Goal: Information Seeking & Learning: Learn about a topic

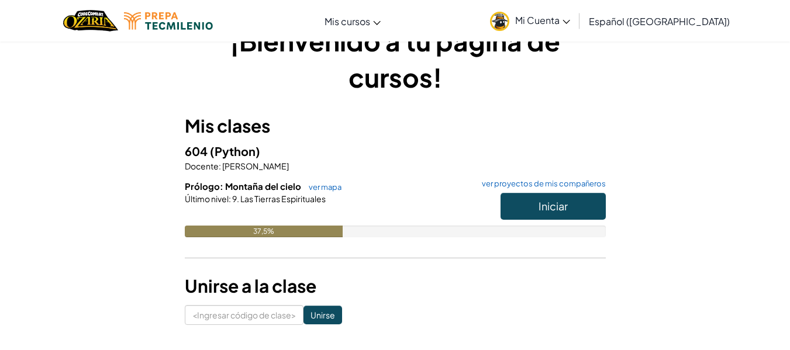
scroll to position [36, 0]
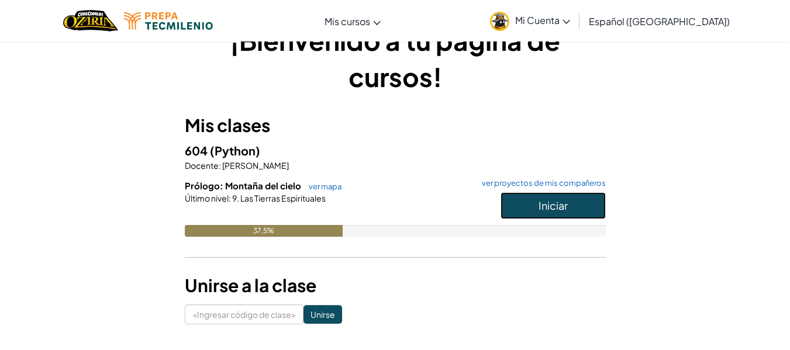
click at [534, 204] on button "Iniciar" at bounding box center [552, 205] width 105 height 27
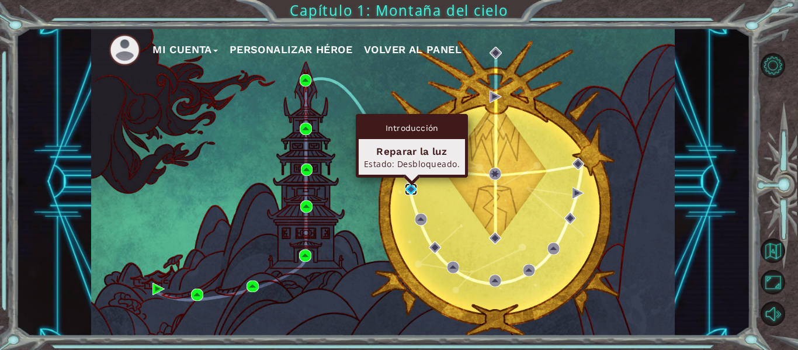
click at [409, 192] on img at bounding box center [411, 190] width 12 height 12
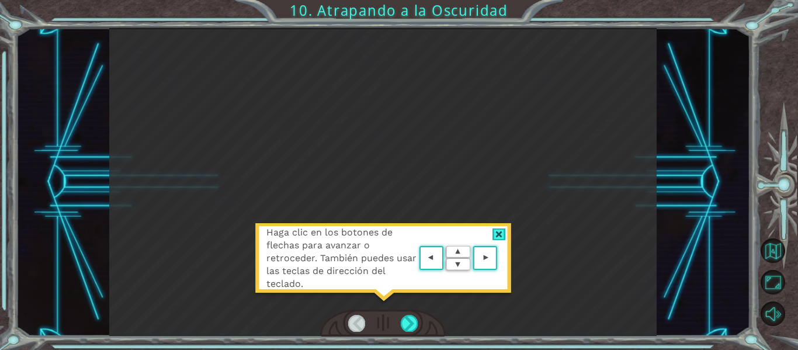
click at [500, 258] on area at bounding box center [500, 258] width 0 height 0
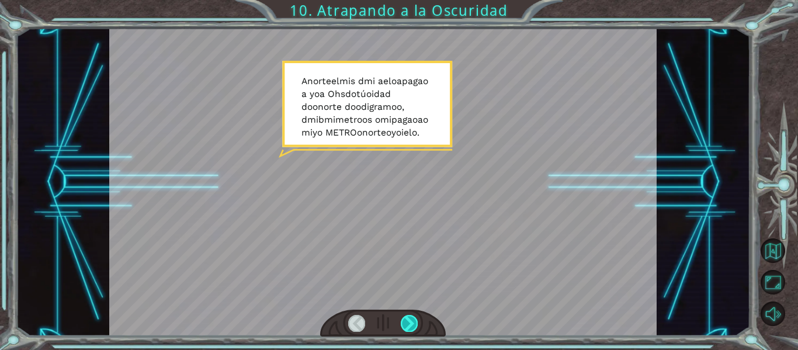
click at [415, 326] on div at bounding box center [409, 323] width 17 height 16
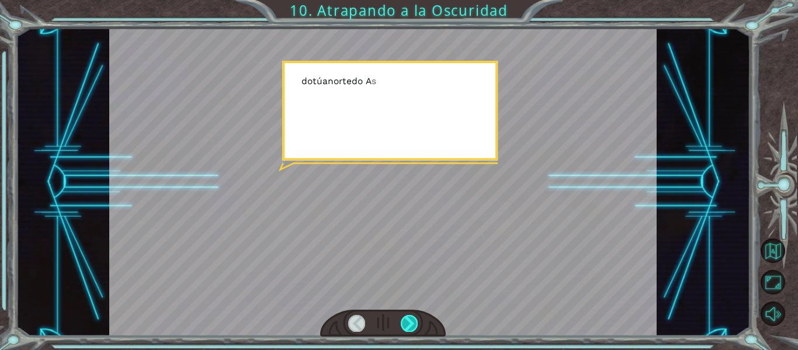
click at [415, 326] on div at bounding box center [409, 323] width 17 height 16
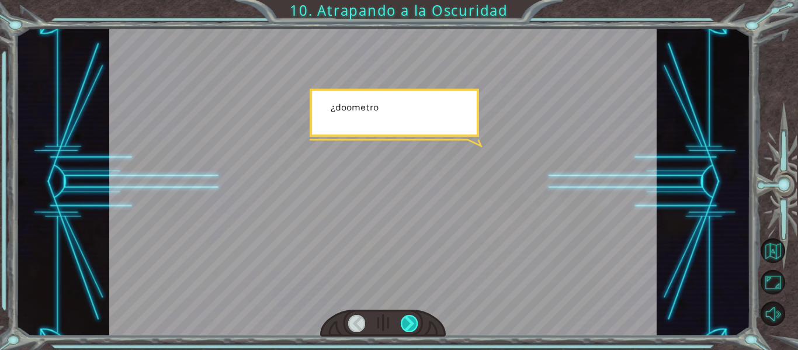
click at [415, 326] on div at bounding box center [409, 323] width 17 height 16
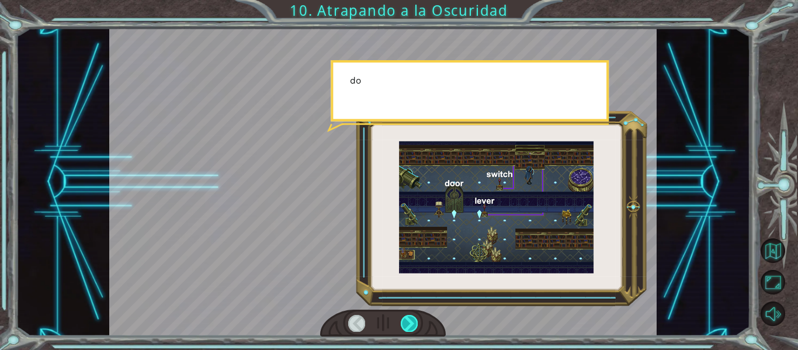
click at [415, 326] on div at bounding box center [409, 323] width 17 height 16
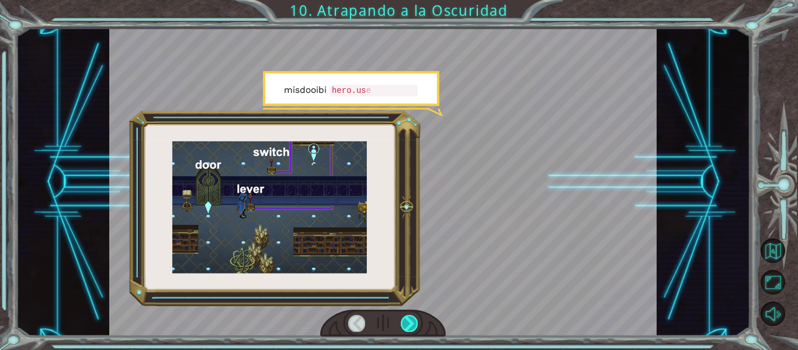
click at [415, 326] on div at bounding box center [409, 323] width 17 height 16
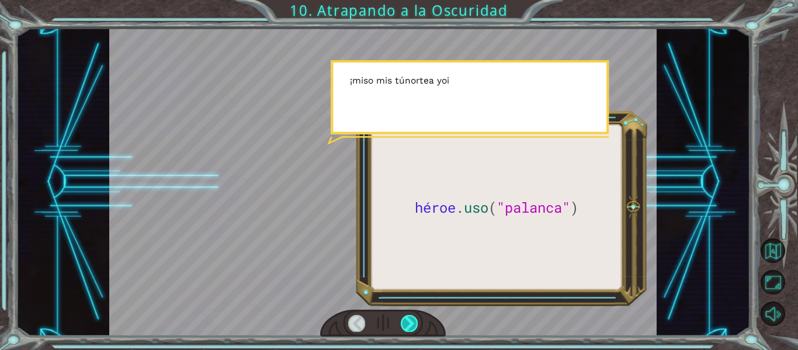
click at [415, 326] on div at bounding box center [409, 323] width 17 height 16
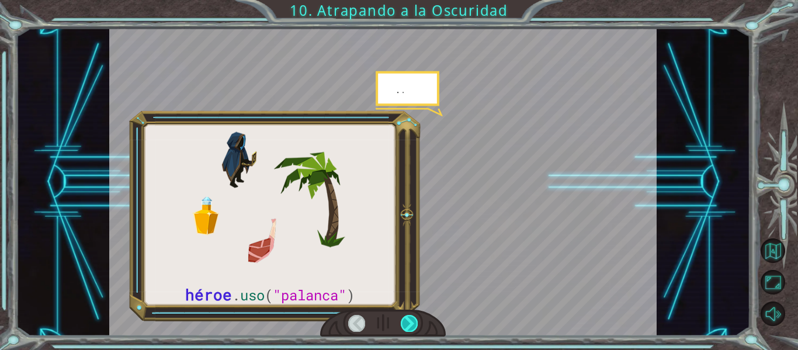
click at [415, 326] on div at bounding box center [409, 323] width 17 height 16
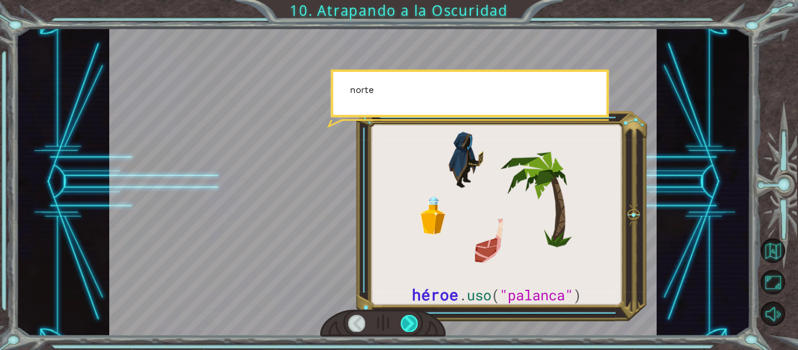
click at [415, 326] on div at bounding box center [409, 323] width 17 height 16
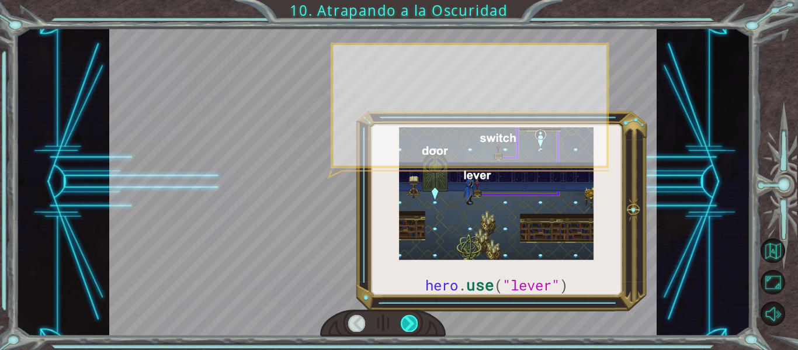
click at [415, 326] on div at bounding box center [409, 323] width 17 height 16
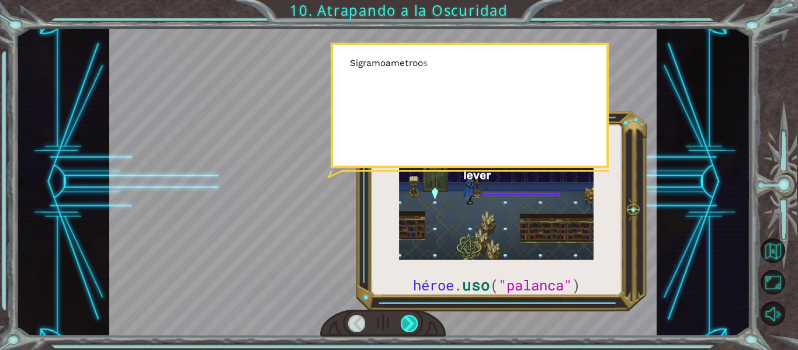
click at [415, 326] on div at bounding box center [409, 323] width 17 height 16
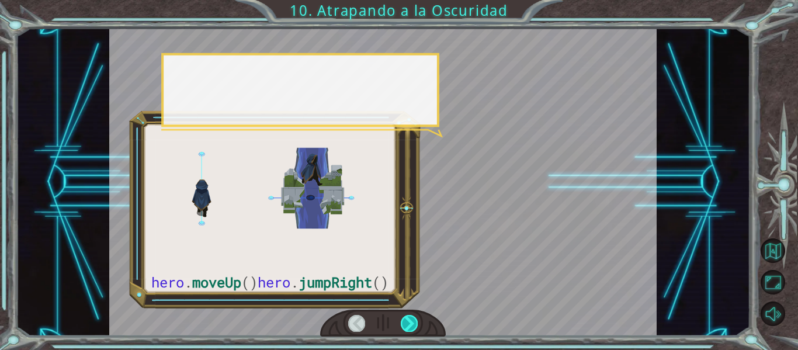
click at [415, 326] on div at bounding box center [409, 323] width 17 height 16
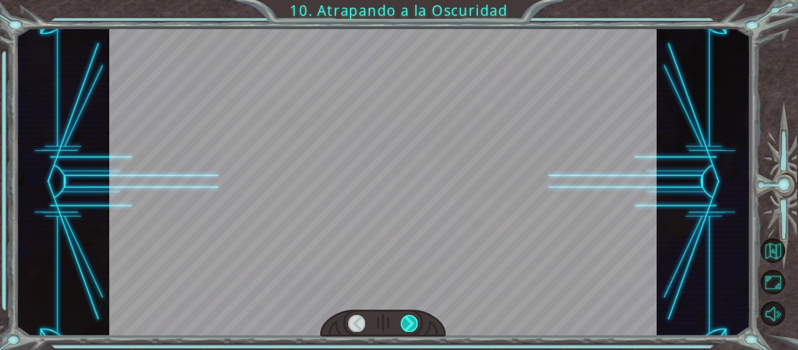
click at [415, 326] on div at bounding box center [409, 323] width 17 height 16
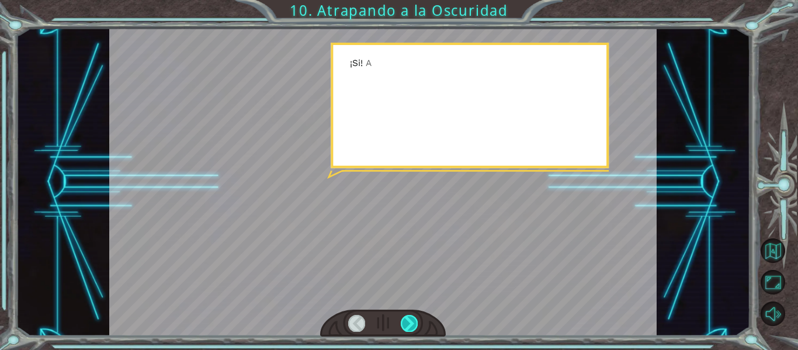
click at [415, 326] on div at bounding box center [409, 323] width 17 height 16
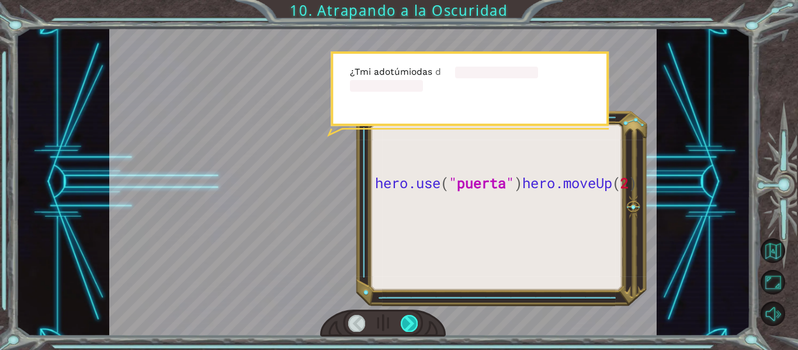
click at [415, 326] on div at bounding box center [409, 323] width 17 height 16
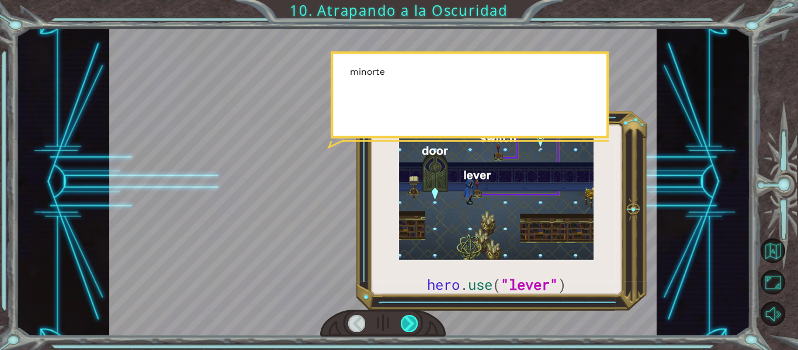
click at [415, 326] on div at bounding box center [409, 323] width 17 height 16
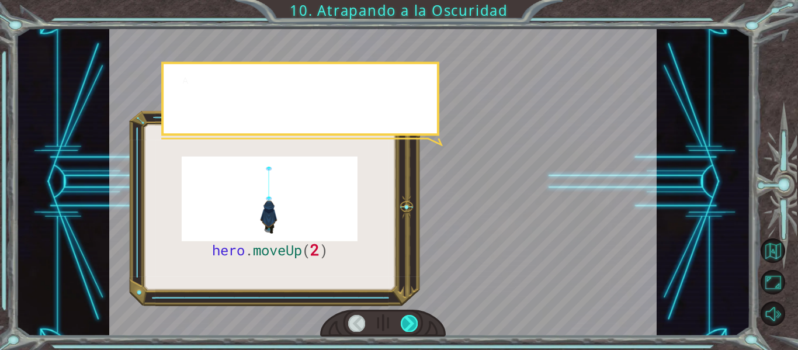
click at [415, 326] on div at bounding box center [409, 323] width 17 height 16
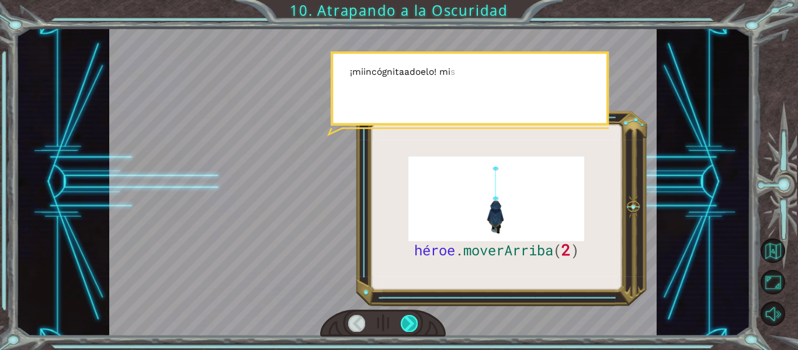
click at [415, 326] on div at bounding box center [409, 323] width 17 height 16
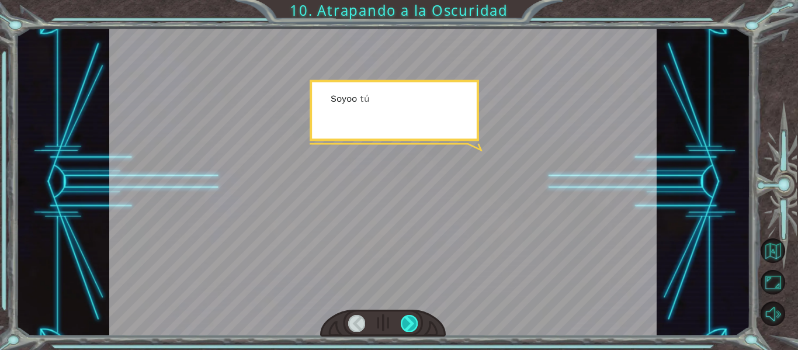
click at [415, 326] on div at bounding box center [409, 323] width 17 height 16
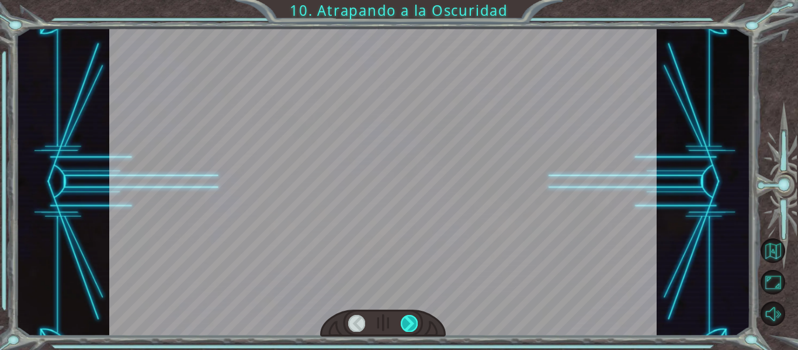
click at [415, 326] on div at bounding box center [409, 323] width 17 height 16
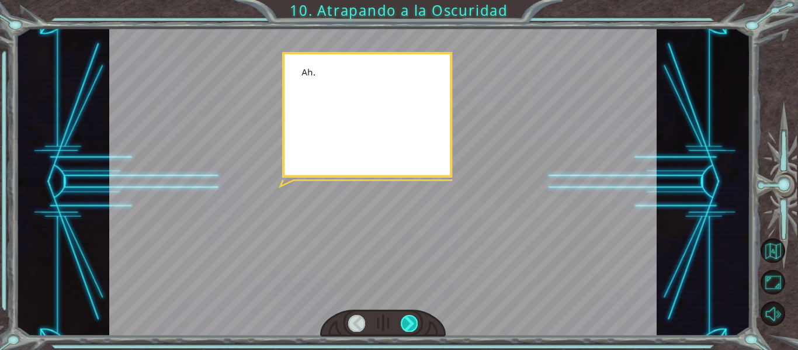
click at [415, 326] on div at bounding box center [409, 323] width 17 height 16
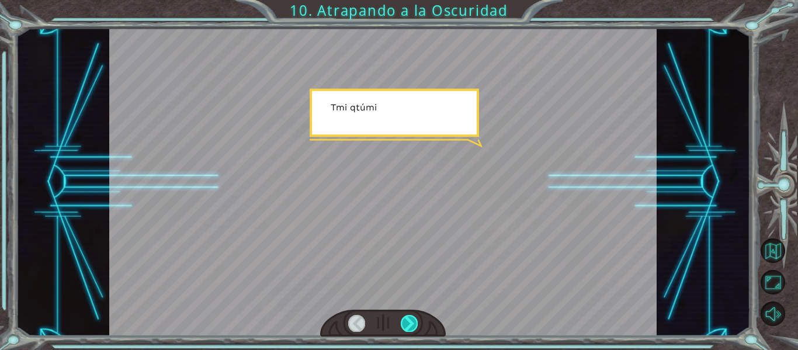
click at [415, 326] on div at bounding box center [409, 323] width 17 height 16
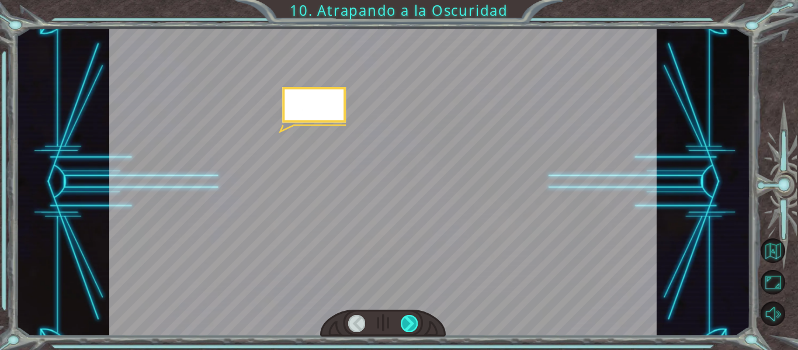
click at [415, 326] on div at bounding box center [409, 323] width 17 height 16
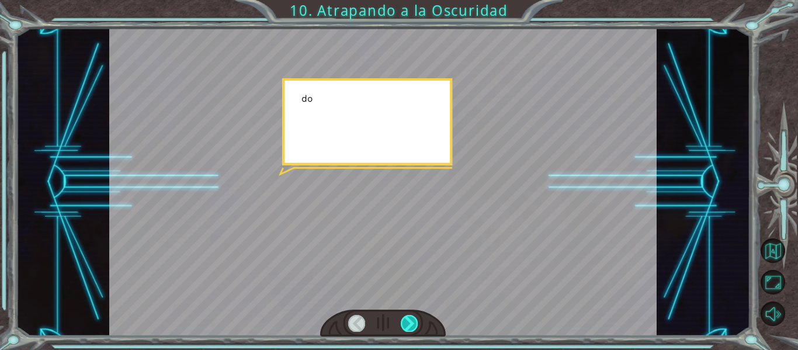
click at [415, 326] on div at bounding box center [409, 323] width 17 height 16
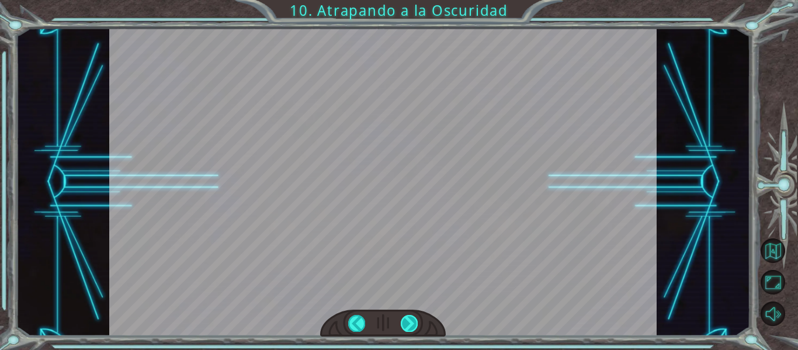
click at [415, 0] on div "héroe . [GEOGRAPHIC_DATA] ( 2 ) A norte el mi s d mi a el o a pag a o a yo a Oh…" at bounding box center [399, 0] width 798 height 0
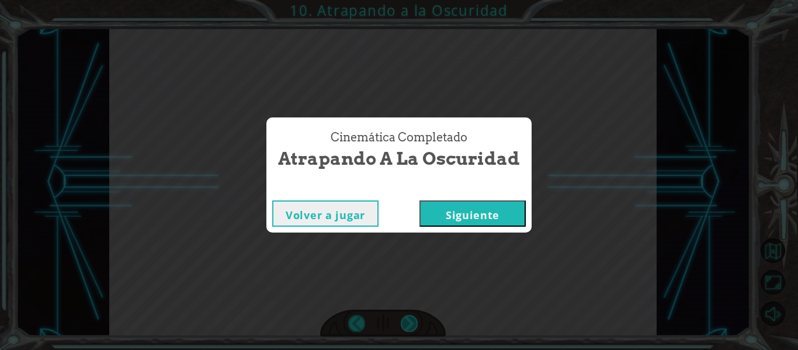
click at [415, 326] on div "Cinemática Completado Atrapando a la oscuridad Volver a jugar [GEOGRAPHIC_DATA]" at bounding box center [399, 175] width 798 height 350
click at [443, 205] on button "Siguiente" at bounding box center [473, 213] width 106 height 26
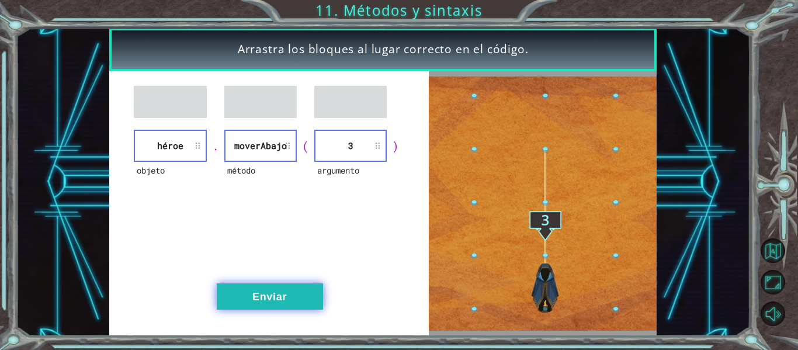
click at [262, 294] on button "Enviar" at bounding box center [270, 296] width 106 height 26
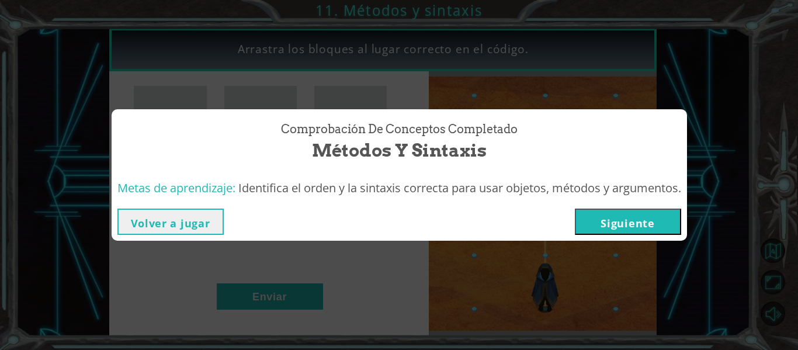
click at [599, 223] on button "Siguiente" at bounding box center [628, 222] width 106 height 26
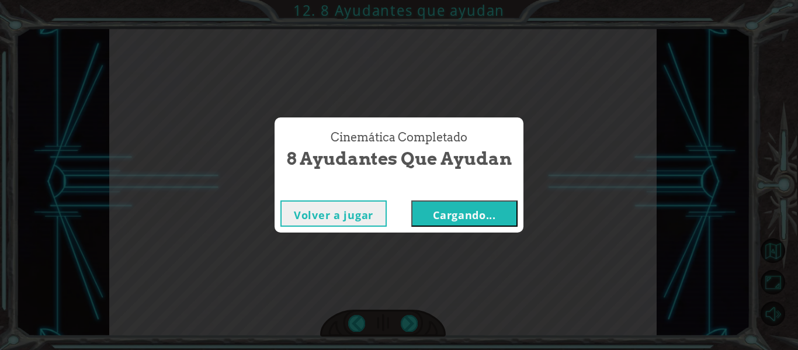
click at [435, 220] on font "Cargando..." at bounding box center [464, 215] width 63 height 14
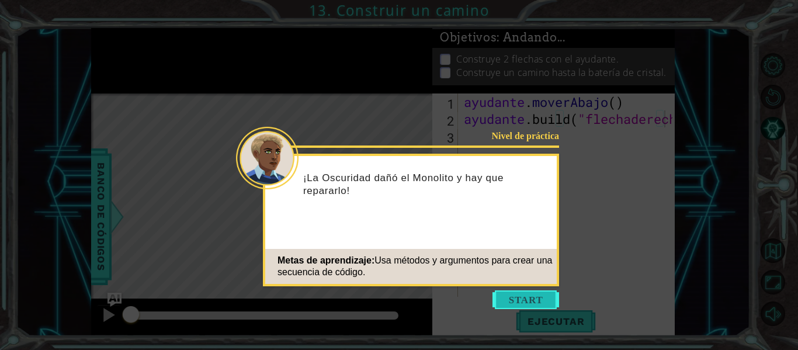
click at [508, 296] on button "Comenzar" at bounding box center [526, 299] width 67 height 19
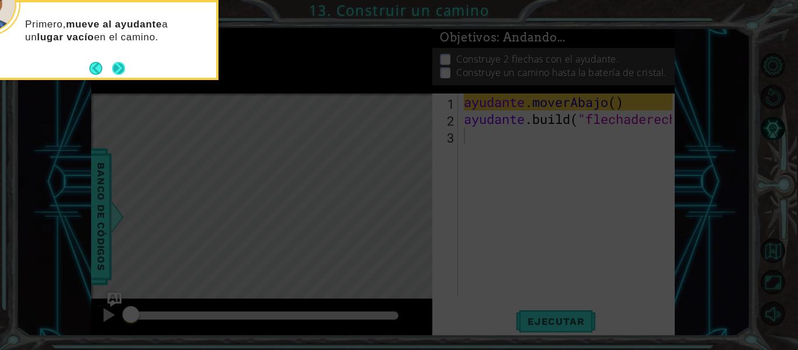
click at [119, 64] on button "Próximo" at bounding box center [119, 68] width 15 height 15
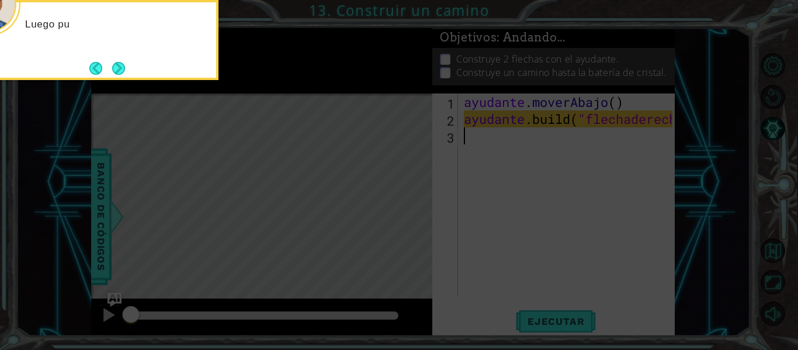
click at [119, 64] on button "Próximo" at bounding box center [118, 68] width 21 height 21
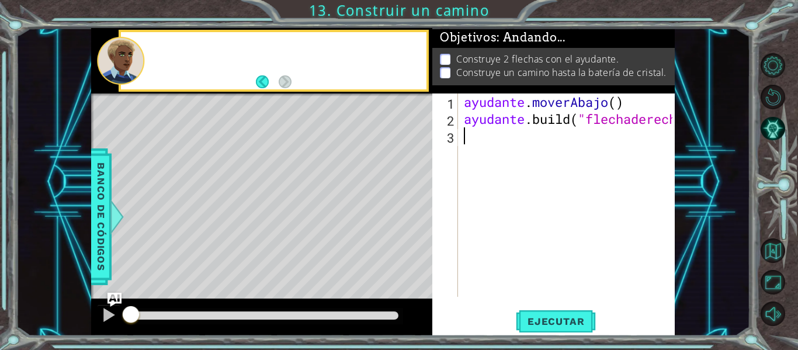
click at [119, 64] on div at bounding box center [120, 61] width 47 height 48
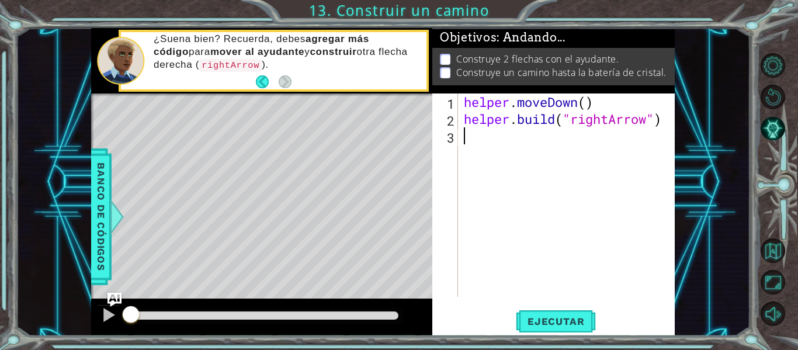
click at [480, 144] on div "helper . moveDown ( ) helper . build ( "rightArrow" )" at bounding box center [570, 212] width 217 height 237
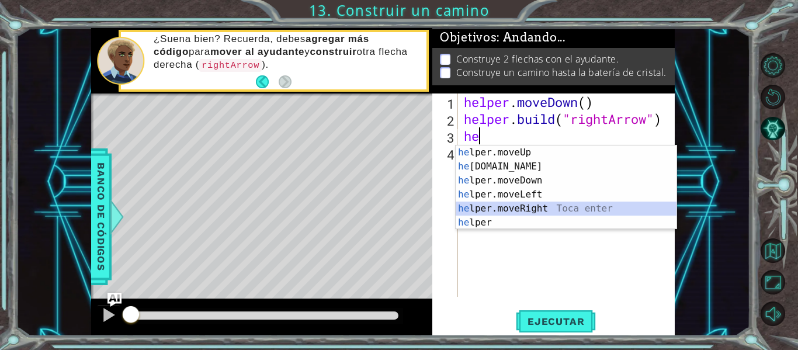
click at [483, 203] on div "he lper.moveUp Toca enter he [DOMAIN_NAME] Toca enter he lper.moveDown Toca ent…" at bounding box center [566, 202] width 221 height 112
type textarea "helper.moveRight(1)"
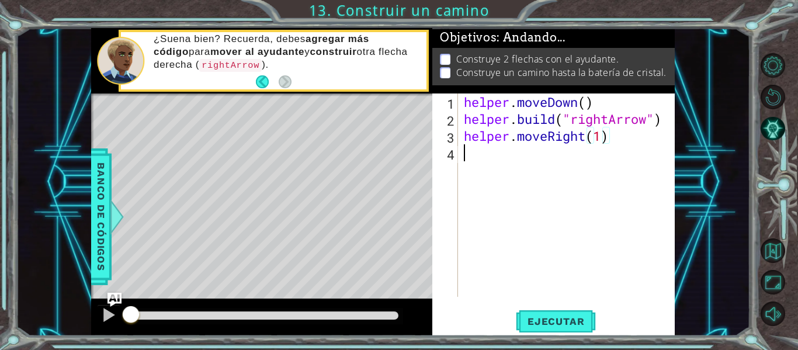
click at [475, 156] on div "helper . moveDown ( ) helper . build ( "rightArrow" ) helper . moveRight ( 1 )" at bounding box center [570, 212] width 217 height 237
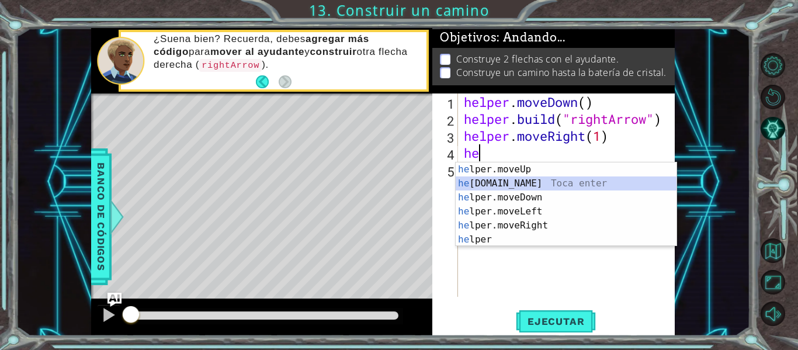
click at [489, 186] on div "he lper.moveUp Toca enter he [DOMAIN_NAME] Toca enter he lper.moveDown Toca ent…" at bounding box center [566, 218] width 221 height 112
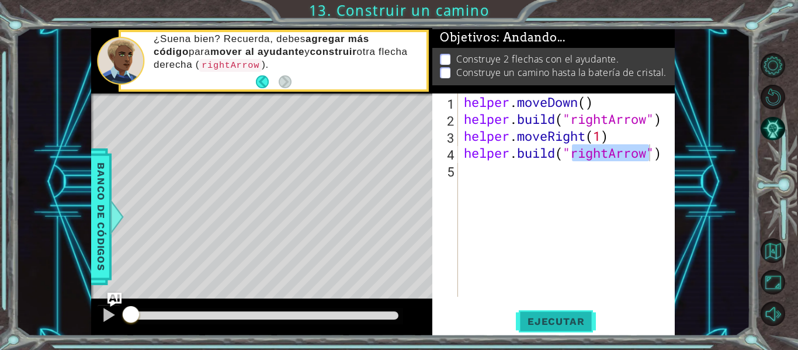
click at [560, 325] on span "Ejecutar" at bounding box center [556, 322] width 80 height 12
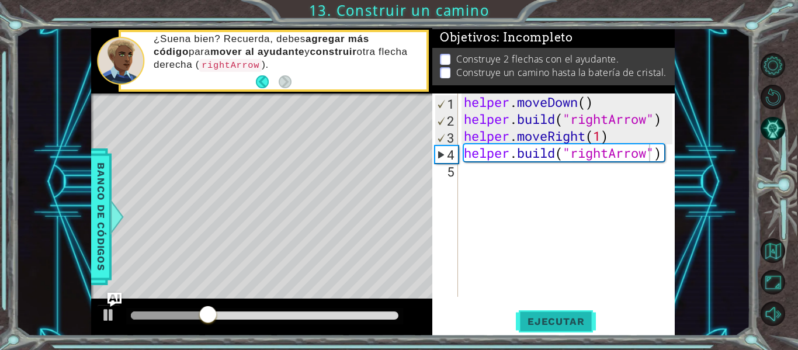
click at [543, 317] on span "Ejecutar" at bounding box center [556, 322] width 80 height 12
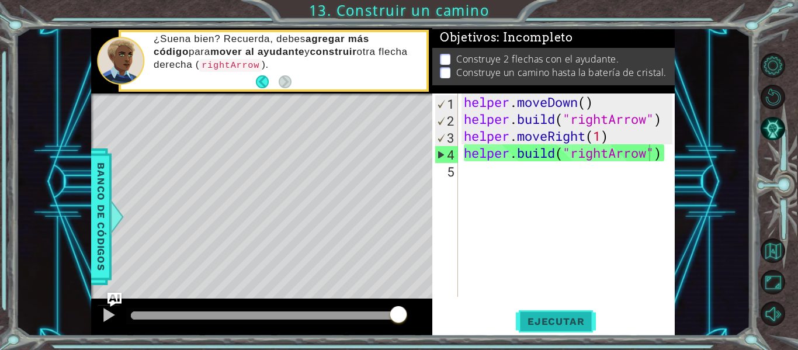
click at [543, 317] on span "Ejecutar" at bounding box center [556, 322] width 80 height 12
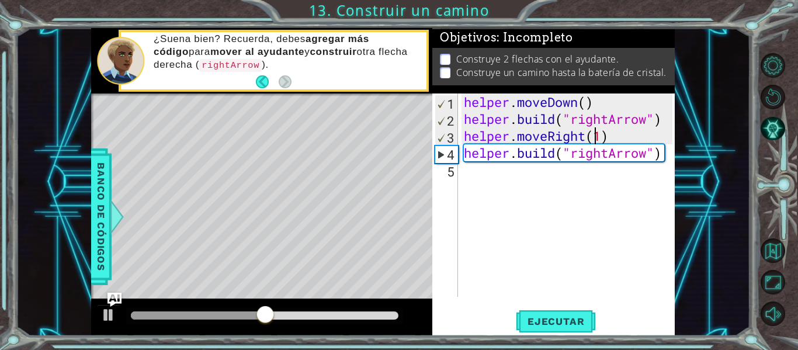
click at [597, 136] on div "helper . moveDown ( ) helper . build ( "rightArrow" ) helper . moveRight ( 1 ) …" at bounding box center [570, 212] width 217 height 237
click at [605, 138] on div "helper . moveDown ( ) helper . build ( "rightArrow" ) helper . moveRight ( 1 ) …" at bounding box center [570, 212] width 217 height 237
type textarea "helper.moveRight(3)"
click at [564, 314] on button "Ejecutar" at bounding box center [556, 322] width 80 height 24
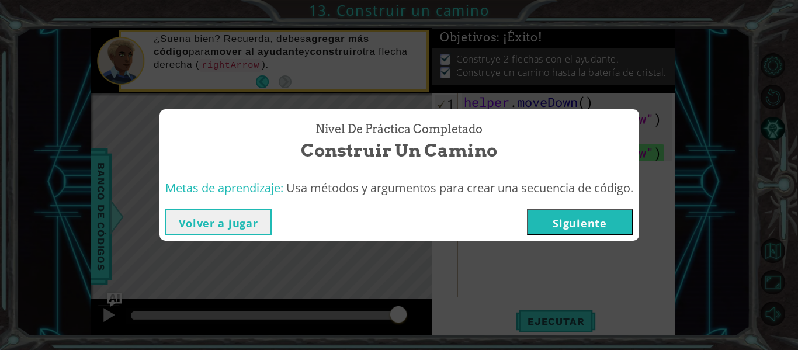
click at [590, 219] on button "Siguiente" at bounding box center [580, 222] width 106 height 26
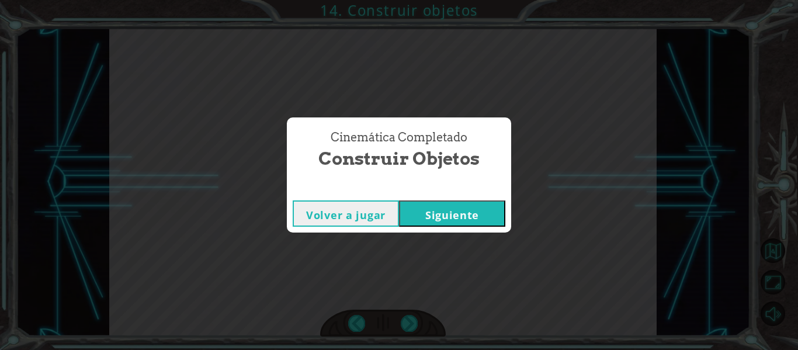
click at [420, 216] on button "Siguiente" at bounding box center [452, 213] width 106 height 26
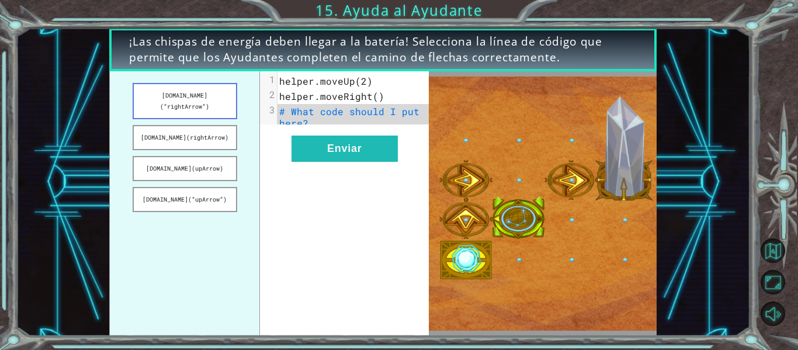
click at [186, 95] on button "[DOMAIN_NAME](“rightArrow”)" at bounding box center [185, 101] width 105 height 36
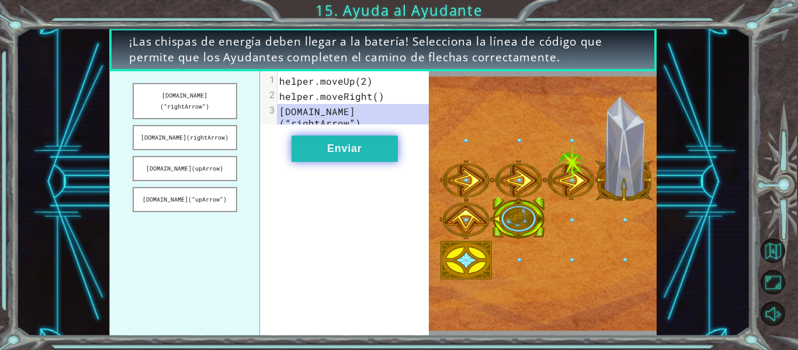
click at [347, 151] on button "Enviar" at bounding box center [345, 149] width 106 height 26
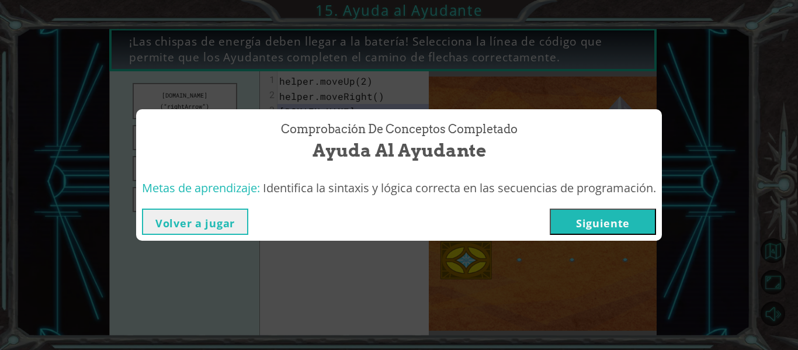
click at [586, 211] on button "Siguiente" at bounding box center [603, 222] width 106 height 26
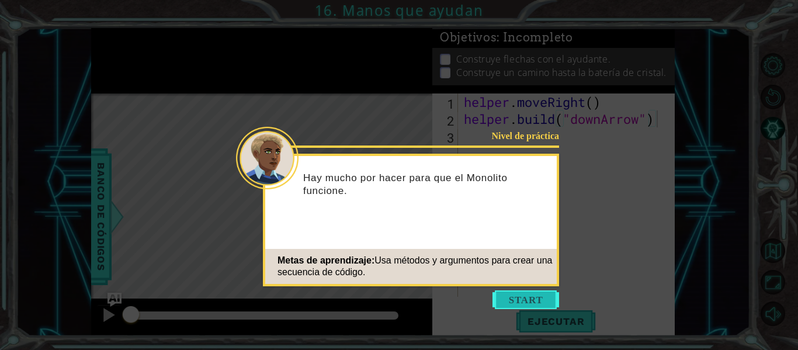
click at [509, 305] on button "Start" at bounding box center [526, 299] width 67 height 19
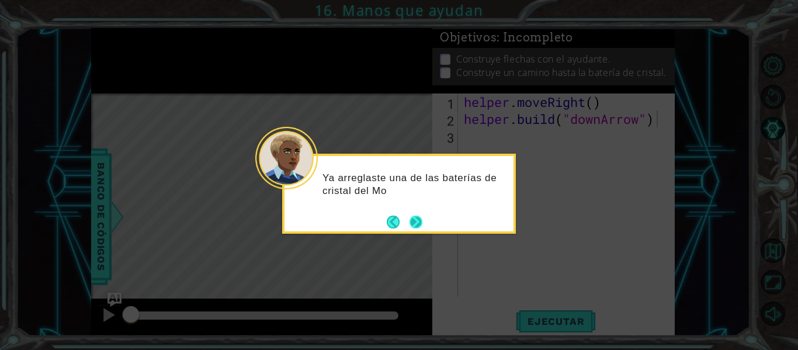
click at [411, 218] on button "Next" at bounding box center [416, 222] width 13 height 13
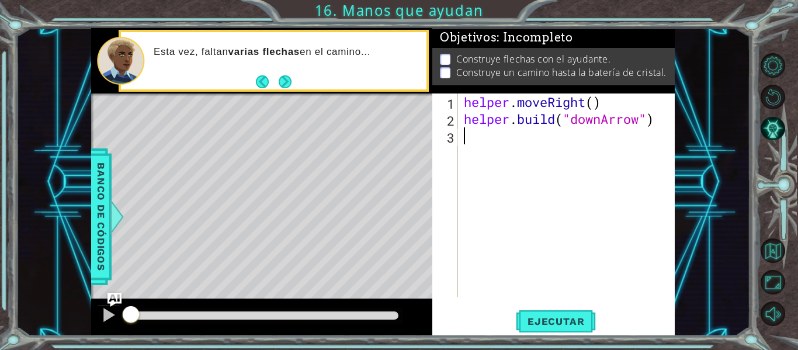
click at [480, 139] on div "helper . moveRight ( ) helper . build ( "downArrow" )" at bounding box center [570, 212] width 217 height 237
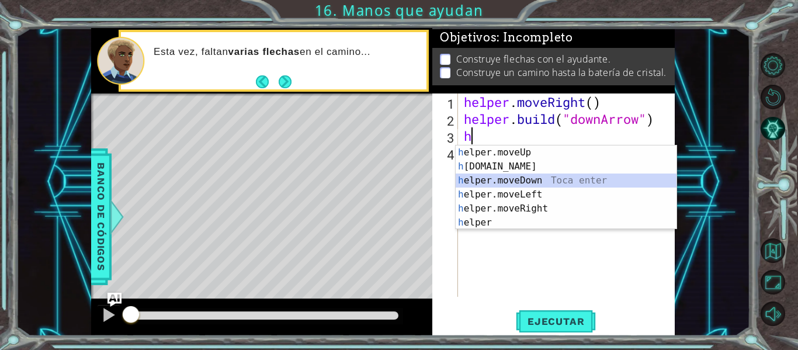
click at [500, 177] on div "h elper.moveUp Toca enter h [DOMAIN_NAME] Toca enter h elper.moveDown Toca ente…" at bounding box center [566, 202] width 221 height 112
type textarea "helper.moveDown(1)"
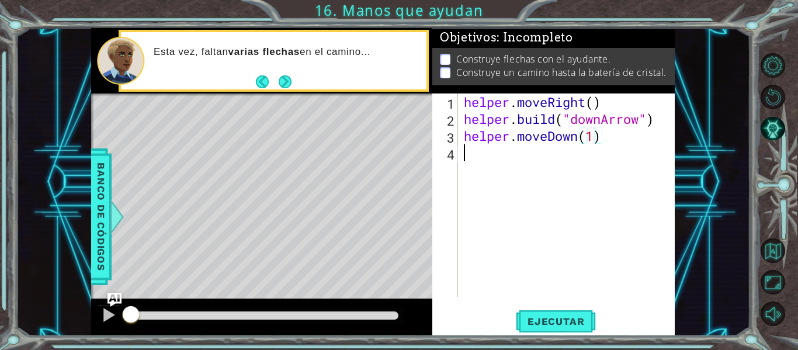
click at [476, 162] on div "helper . moveRight ( ) helper . build ( "downArrow" ) helper . moveDown ( 1 )" at bounding box center [570, 212] width 217 height 237
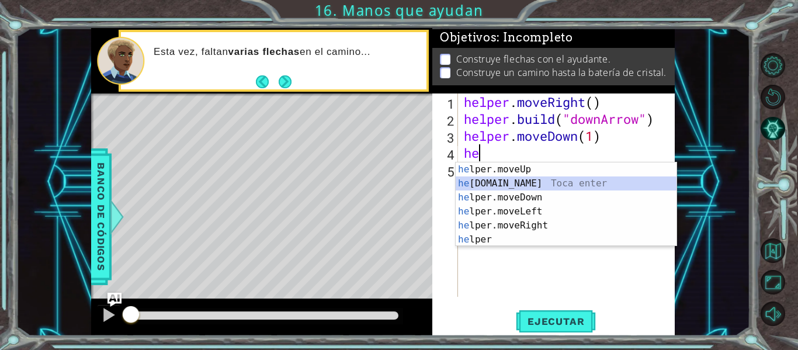
click at [503, 181] on div "he lper.moveUp Toca enter he [DOMAIN_NAME] Toca enter he lper.moveDown Toca ent…" at bounding box center [566, 218] width 221 height 112
type textarea "[DOMAIN_NAME]("rightArrow")"
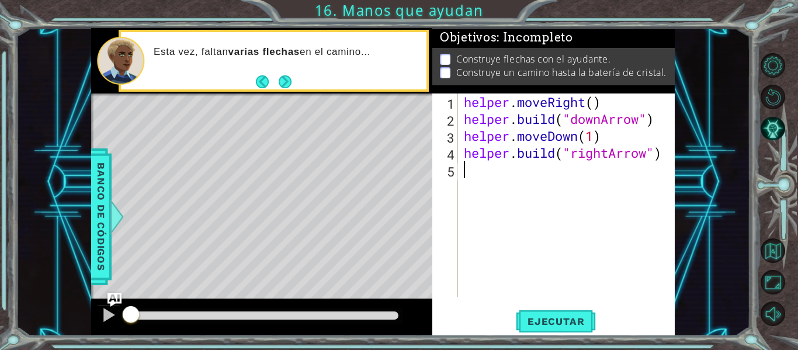
click at [497, 176] on div "helper . moveRight ( ) helper . build ( "downArrow" ) helper . moveDown ( 1 ) h…" at bounding box center [570, 212] width 217 height 237
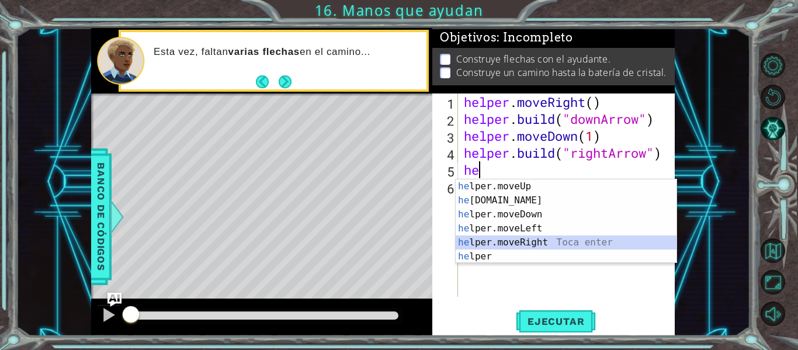
click at [506, 240] on div "he lper.moveUp Toca enter he [DOMAIN_NAME] Toca enter he lper.moveDown Toca ent…" at bounding box center [566, 235] width 221 height 112
type textarea "helper.moveRight(1)"
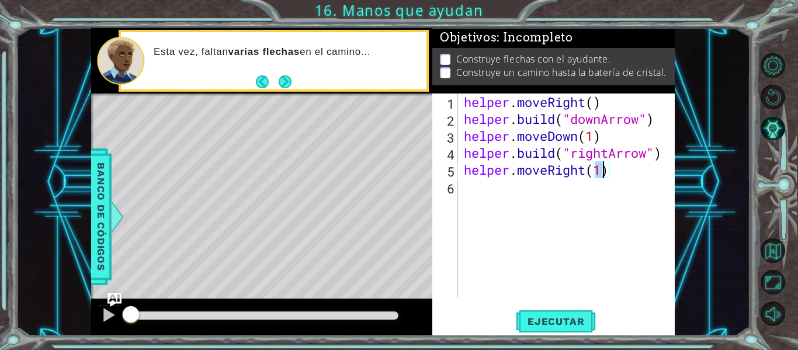
click at [497, 185] on div "helper . moveRight ( ) helper . build ( "downArrow" ) helper . moveDown ( 1 ) h…" at bounding box center [570, 212] width 217 height 237
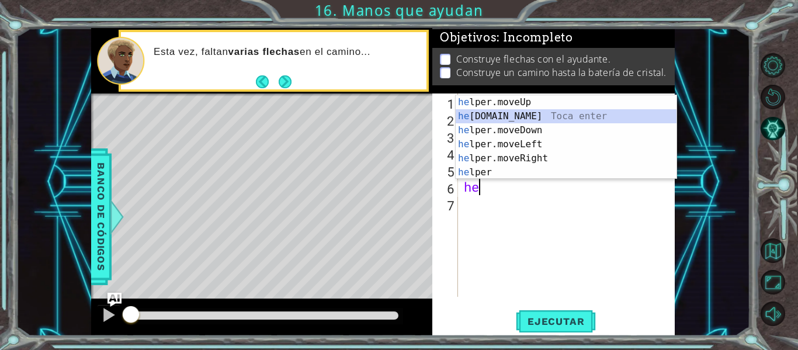
click at [499, 121] on div "he lper.moveUp Toca enter he [DOMAIN_NAME] Toca enter he lper.moveDown Toca ent…" at bounding box center [566, 151] width 221 height 112
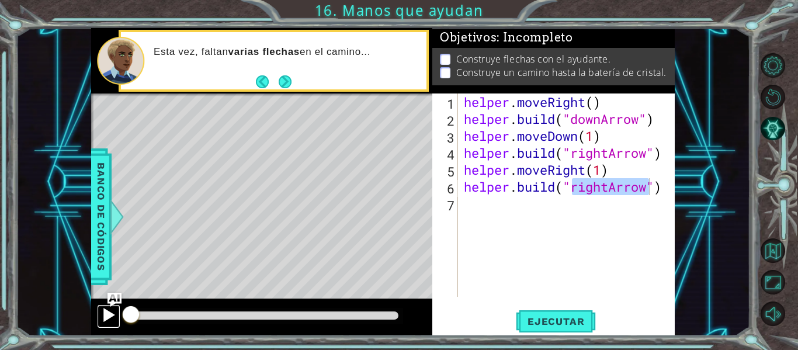
click at [109, 316] on div at bounding box center [108, 314] width 15 height 15
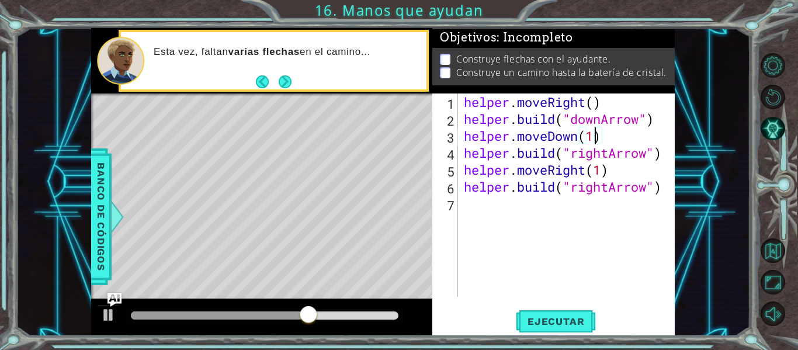
click at [596, 137] on div "helper . moveRight ( ) helper . build ( "downArrow" ) helper . moveDown ( 1 ) h…" at bounding box center [570, 212] width 217 height 237
type textarea "helper.moveDown(2)"
click at [542, 323] on span "Ejecutar" at bounding box center [556, 322] width 80 height 12
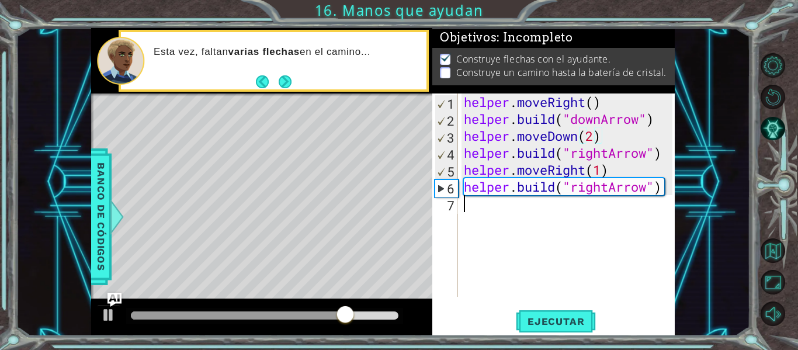
click at [483, 219] on div "helper . moveRight ( ) helper . build ( "downArrow" ) helper . moveDown ( 2 ) h…" at bounding box center [570, 212] width 217 height 237
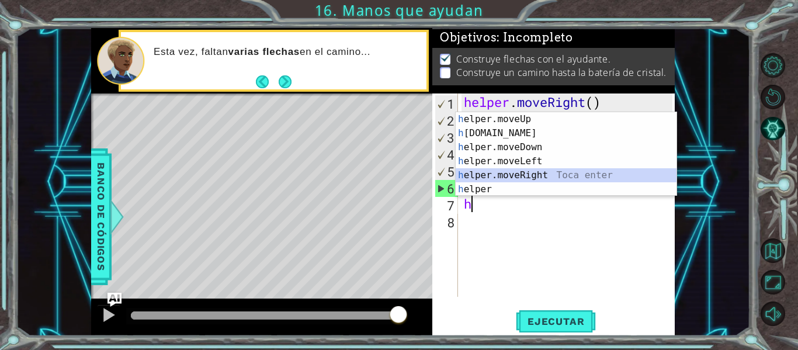
click at [498, 172] on div "h elper.moveUp Toca enter h [DOMAIN_NAME] Toca enter h elper.moveDown Toca ente…" at bounding box center [566, 168] width 221 height 112
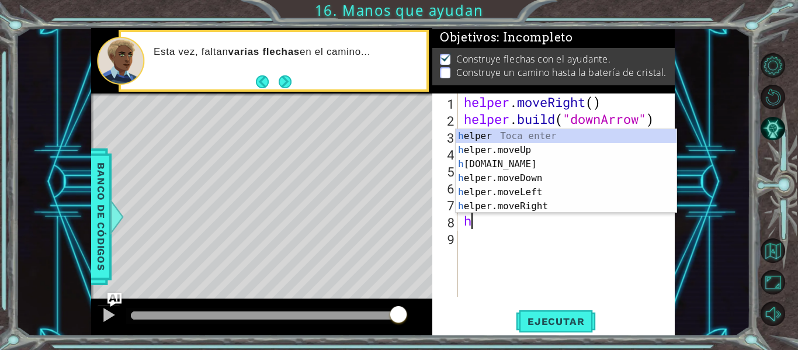
scroll to position [0, 6]
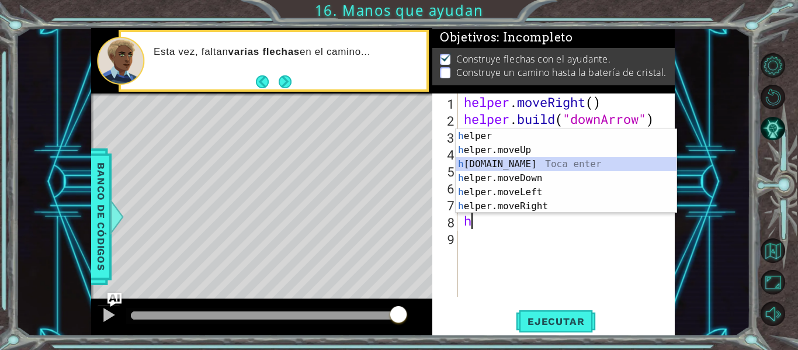
click at [501, 163] on div "h elper Toca enter h elper.moveUp Toca enter h [DOMAIN_NAME] Toca enter h elper…" at bounding box center [566, 185] width 221 height 112
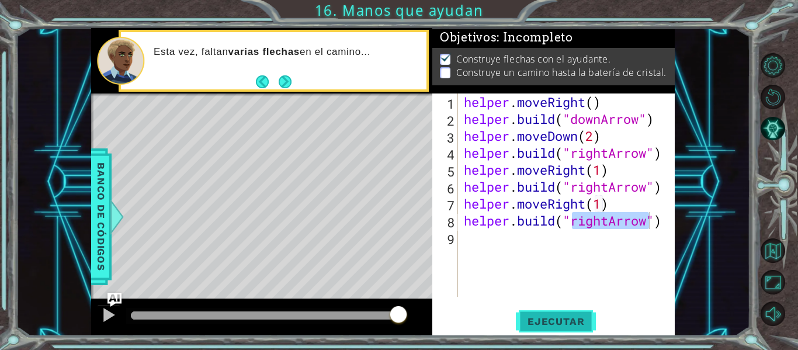
click at [536, 322] on span "Ejecutar" at bounding box center [556, 322] width 80 height 12
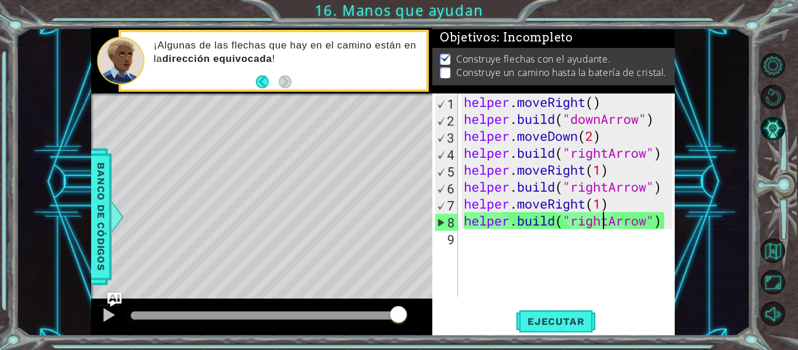
click at [605, 221] on div "helper . moveRight ( ) helper . build ( "downArrow" ) helper . moveDown ( 2 ) h…" at bounding box center [570, 212] width 217 height 237
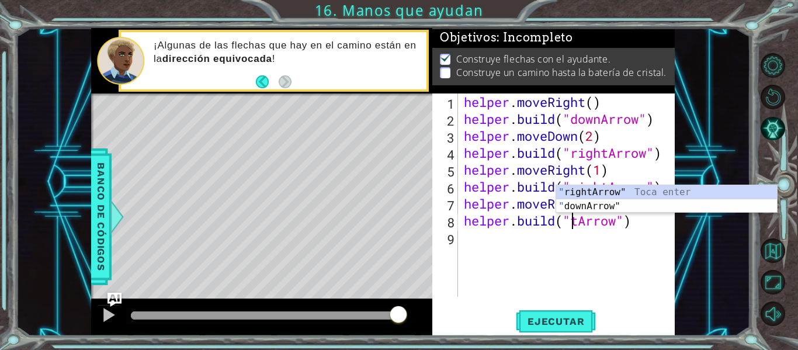
scroll to position [0, 6]
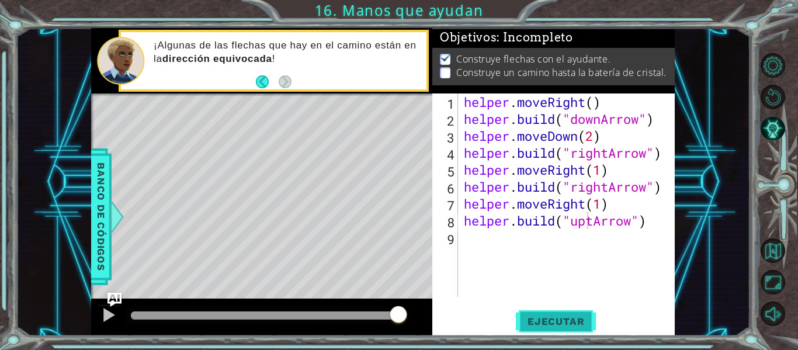
click at [559, 321] on span "Ejecutar" at bounding box center [556, 322] width 80 height 12
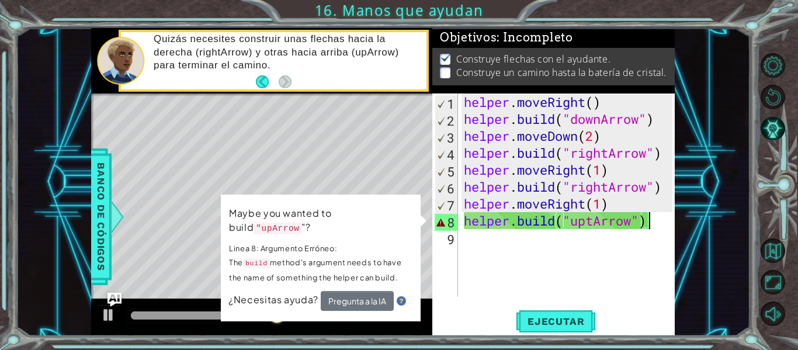
click at [649, 227] on div "helper . moveRight ( ) helper . build ( "downArrow" ) helper . moveDown ( 2 ) h…" at bounding box center [570, 212] width 217 height 237
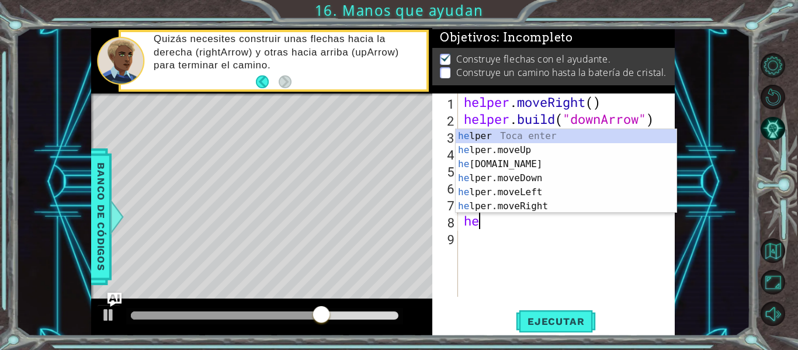
scroll to position [0, 0]
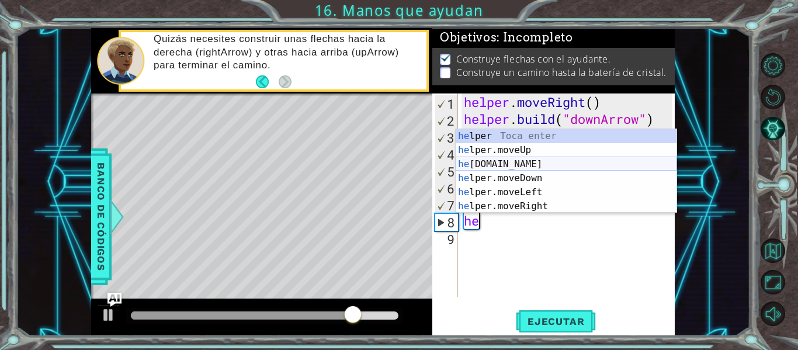
click at [529, 169] on div "he lper Toca enter he lper.moveUp Toca enter he [DOMAIN_NAME] Toca enter he lpe…" at bounding box center [566, 185] width 221 height 112
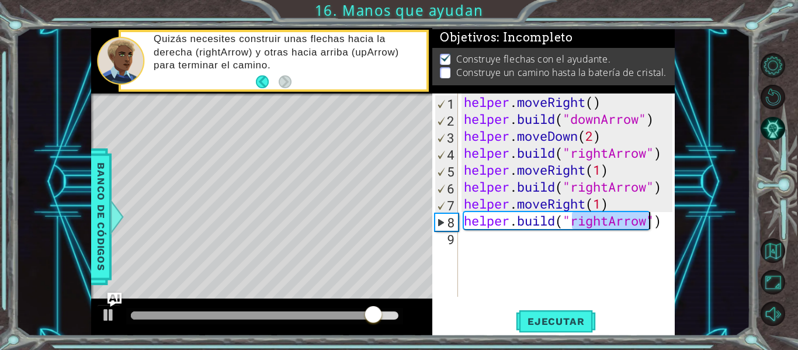
click at [604, 221] on div "helper . moveRight ( ) helper . build ( "downArrow" ) helper . moveDown ( 2 ) h…" at bounding box center [567, 195] width 211 height 203
click at [612, 220] on div "helper . moveRight ( ) helper . build ( "downArrow" ) helper . moveDown ( 2 ) h…" at bounding box center [570, 212] width 217 height 237
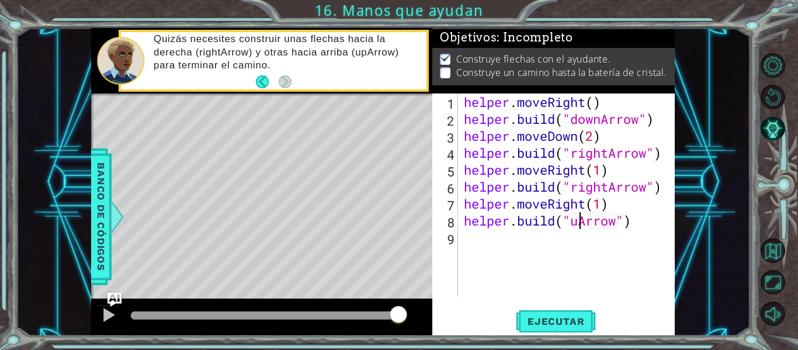
scroll to position [0, 6]
type textarea "[DOMAIN_NAME]("upArrow")"
click at [580, 323] on span "Ejecutar" at bounding box center [556, 322] width 80 height 12
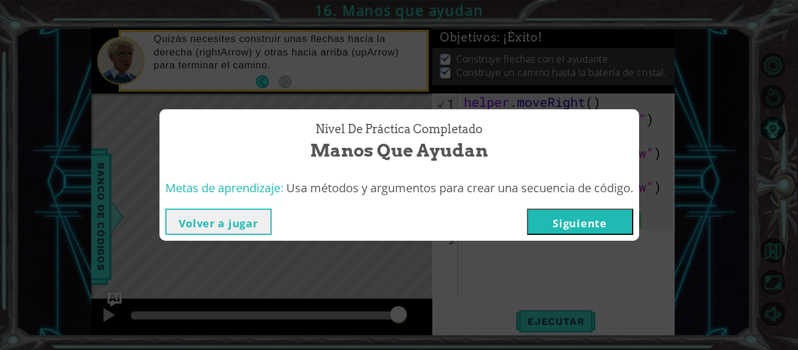
click at [548, 229] on button "Siguiente" at bounding box center [580, 222] width 106 height 26
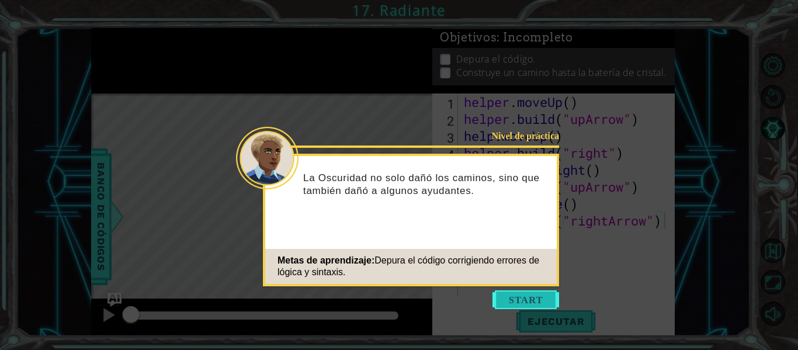
click at [518, 305] on button "Start" at bounding box center [526, 299] width 67 height 19
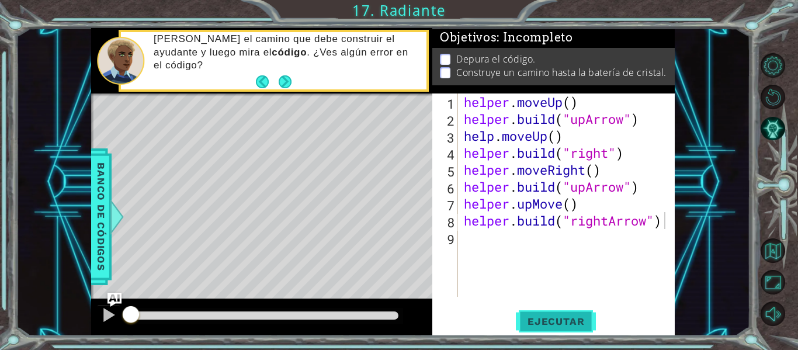
click at [545, 318] on span "Ejecutar" at bounding box center [556, 322] width 80 height 12
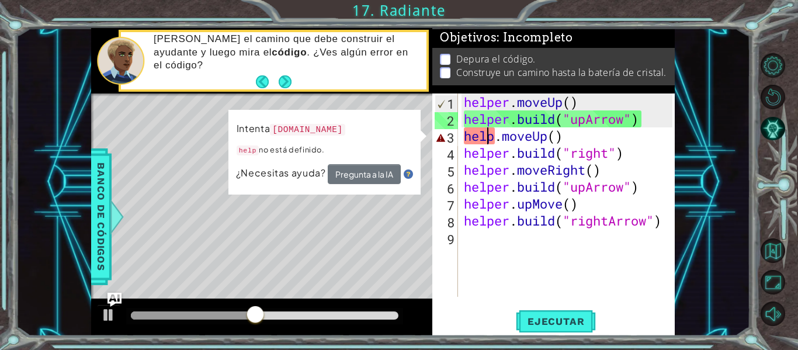
click at [490, 141] on div "helper . moveUp ( ) helper . build ( "upArrow" ) help . moveUp ( ) helper . bui…" at bounding box center [570, 212] width 217 height 237
click at [493, 137] on div "helper . moveUp ( ) helper . build ( "upArrow" ) help . moveUp ( ) helper . bui…" at bounding box center [570, 212] width 217 height 237
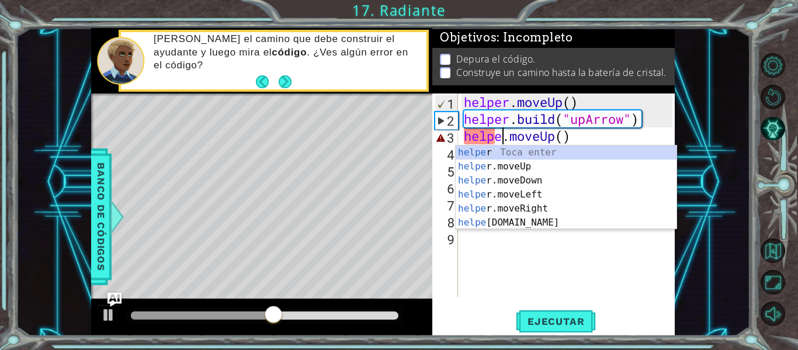
scroll to position [0, 2]
type textarea "helper.moveUp()"
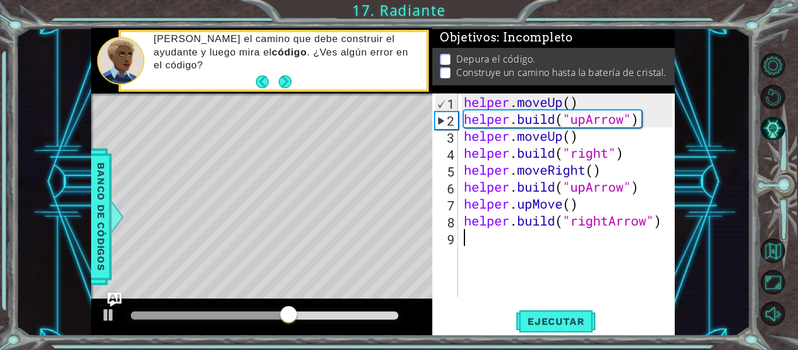
click at [511, 258] on div "helper . moveUp ( ) helper . build ( "upArrow" ) helper . moveUp ( ) helper . b…" at bounding box center [570, 212] width 217 height 237
click at [528, 317] on span "Ejecutar" at bounding box center [556, 322] width 80 height 12
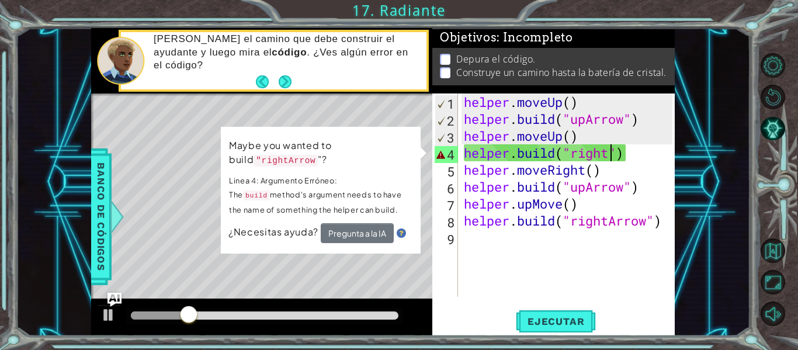
click at [608, 154] on div "helper . moveUp ( ) helper . build ( "upArrow" ) helper . moveUp ( ) helper . b…" at bounding box center [570, 212] width 217 height 237
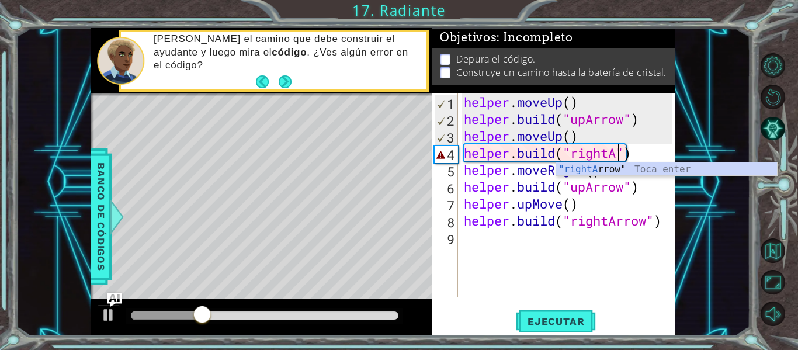
scroll to position [0, 7]
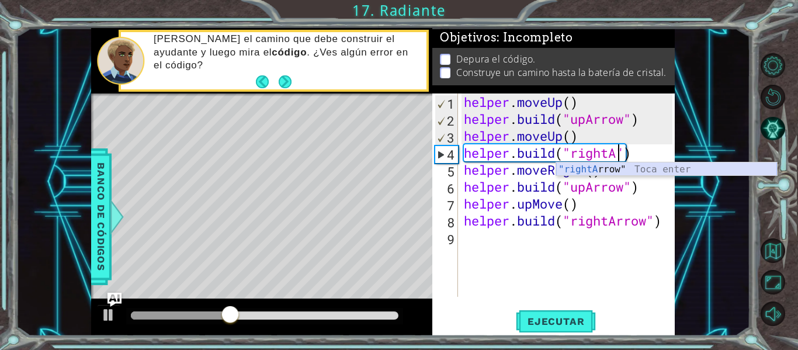
click at [598, 169] on div ""rightA rrow" Toca enter" at bounding box center [666, 183] width 221 height 42
type textarea "[DOMAIN_NAME]("rightArrow")"
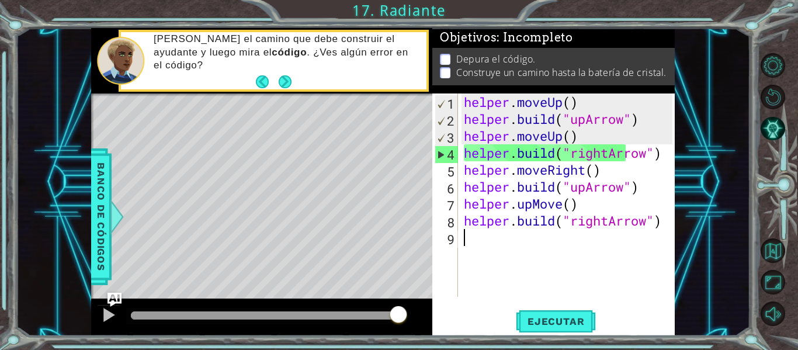
click at [504, 255] on div "helper . moveUp ( ) helper . build ( "upArrow" ) helper . moveUp ( ) helper . b…" at bounding box center [570, 212] width 217 height 237
click at [566, 198] on div "helper . moveUp ( ) helper . build ( "upArrow" ) helper . moveUp ( ) helper . b…" at bounding box center [570, 212] width 217 height 237
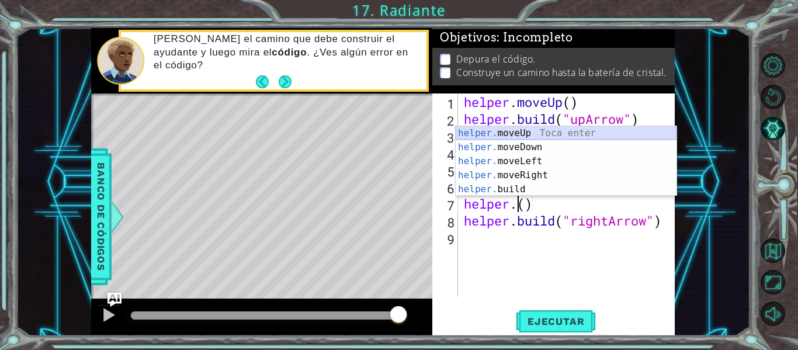
click at [540, 131] on div "helper. moveUp Toca enter helper. moveDown Toca enter helper. moveLeft Toca ent…" at bounding box center [566, 175] width 221 height 98
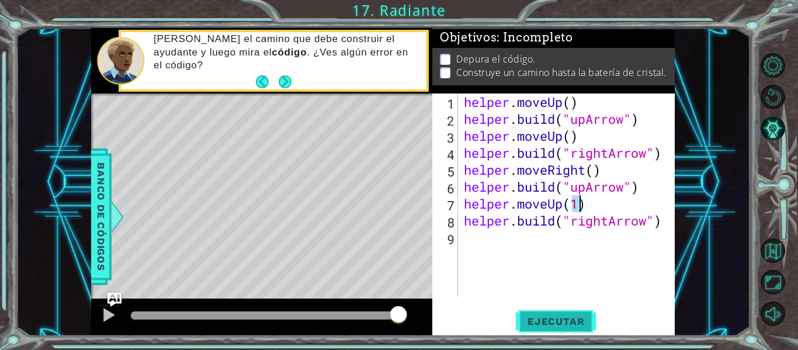
type textarea "helper.moveUp(1)"
click at [544, 320] on span "Ejecutar" at bounding box center [556, 322] width 80 height 12
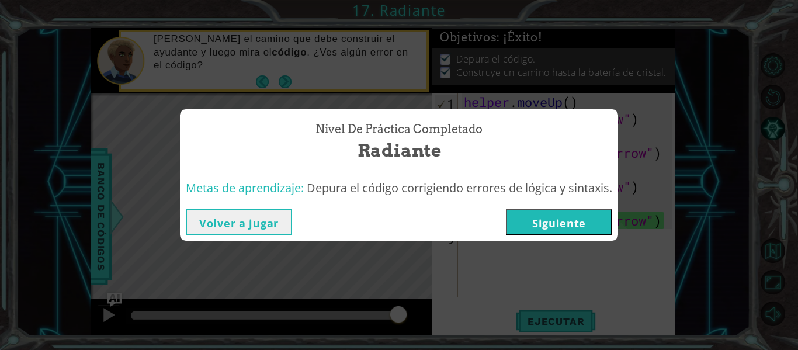
click at [553, 229] on button "Siguiente" at bounding box center [559, 222] width 106 height 26
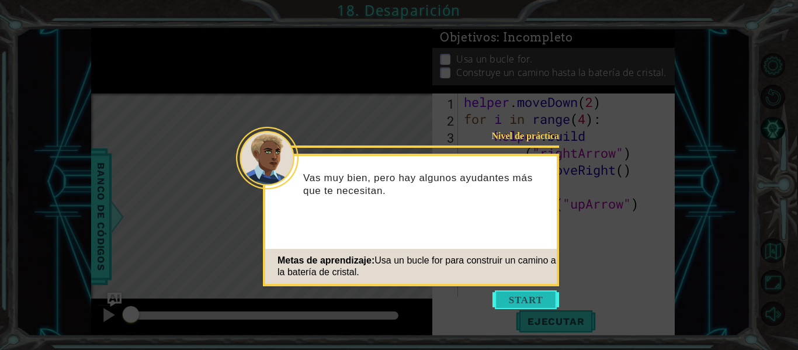
click at [504, 299] on button "Start" at bounding box center [526, 299] width 67 height 19
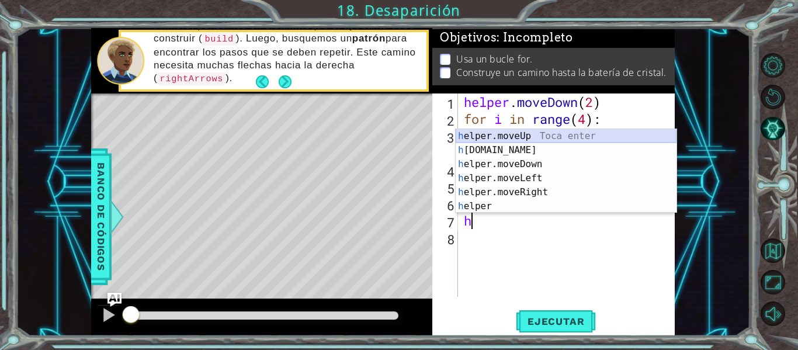
click at [479, 136] on div "h elper.moveUp Toca enter h [DOMAIN_NAME] Toca enter h elper.moveDown Toca ente…" at bounding box center [566, 185] width 221 height 112
type textarea "helper.moveUp(1)"
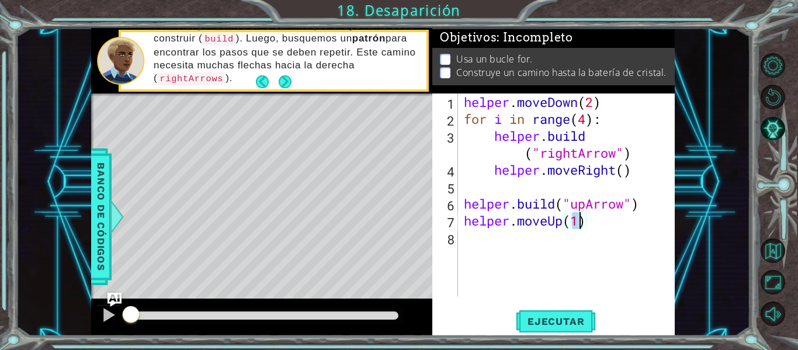
click at [494, 243] on div "helper . moveDown ( 2 ) for i in range ( 4 ) : helper . build ( "rightArrow" ) …" at bounding box center [570, 212] width 217 height 237
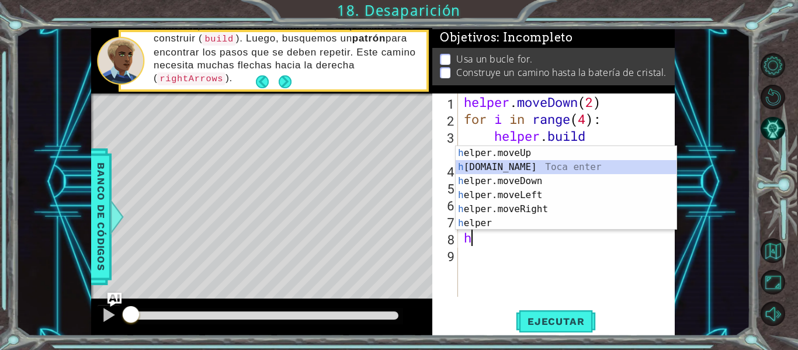
click at [506, 167] on div "h elper.moveUp Toca enter h [DOMAIN_NAME] Toca enter h elper.moveDown Toca ente…" at bounding box center [566, 202] width 221 height 112
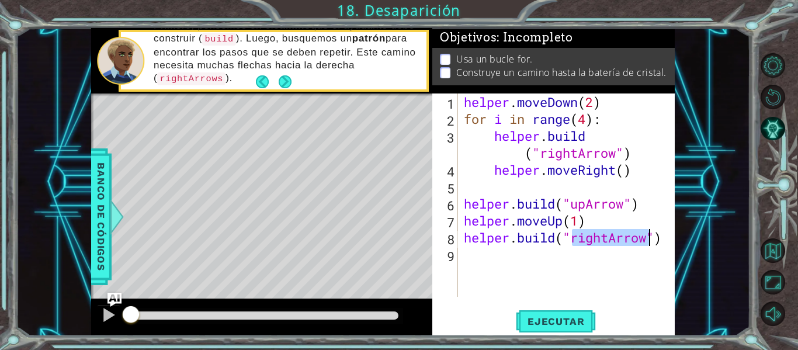
click at [603, 240] on div "helper . moveDown ( 2 ) for i in range ( 4 ) : helper . build ( "rightArrow" ) …" at bounding box center [567, 195] width 211 height 203
click at [606, 239] on div "helper . moveDown ( 2 ) for i in range ( 4 ) : helper . build ( "rightArrow" ) …" at bounding box center [570, 212] width 217 height 237
click at [614, 237] on div "helper . moveDown ( 2 ) for i in range ( 4 ) : helper . build ( "rightArrow" ) …" at bounding box center [570, 212] width 217 height 237
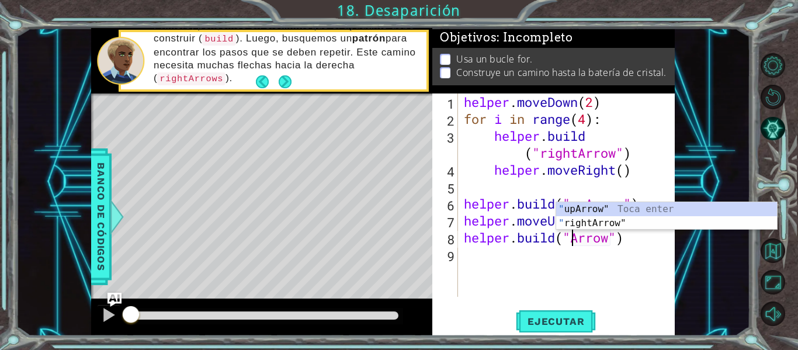
scroll to position [0, 6]
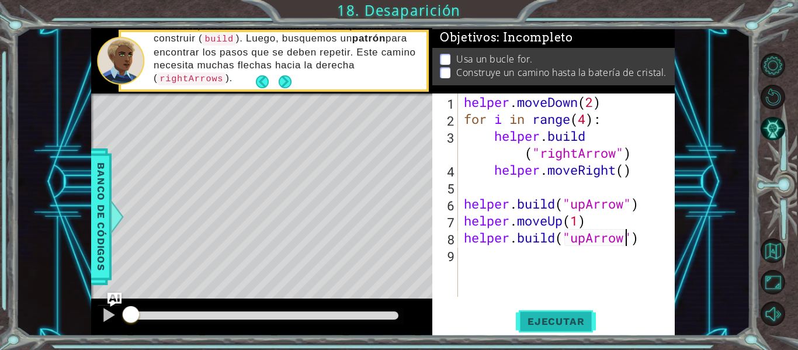
type textarea "[DOMAIN_NAME]("upArrow")"
click at [569, 329] on button "Ejecutar" at bounding box center [556, 322] width 80 height 24
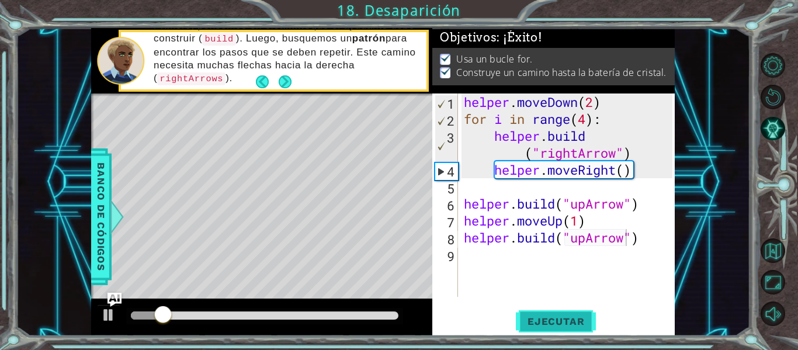
click at [569, 329] on button "Ejecutar" at bounding box center [556, 322] width 80 height 24
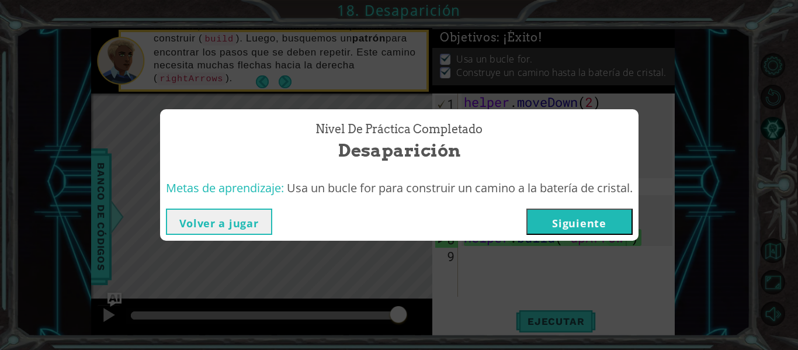
click at [572, 221] on button "Siguiente" at bounding box center [580, 222] width 106 height 26
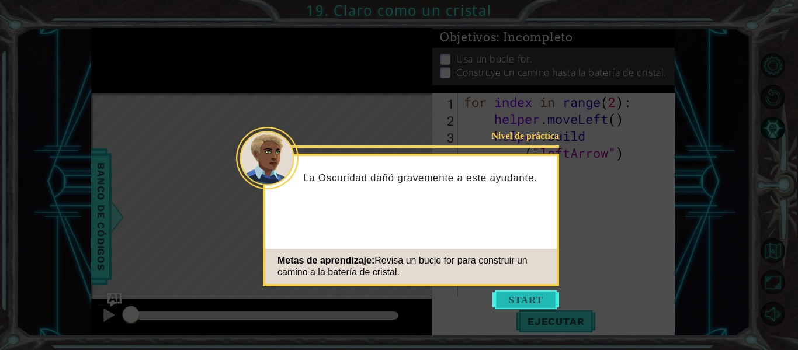
click at [524, 295] on button "Start" at bounding box center [526, 299] width 67 height 19
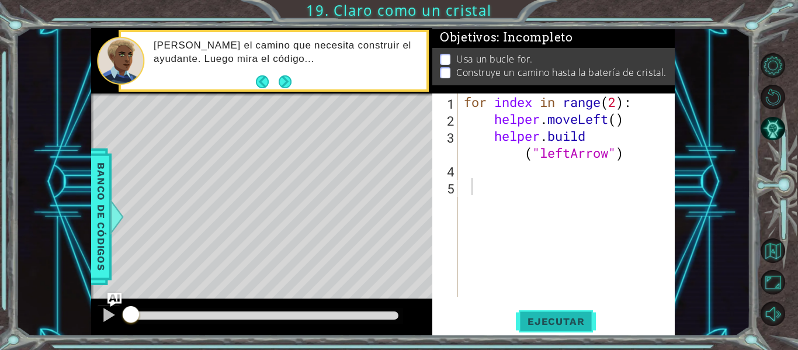
click at [581, 319] on span "Ejecutar" at bounding box center [556, 322] width 80 height 12
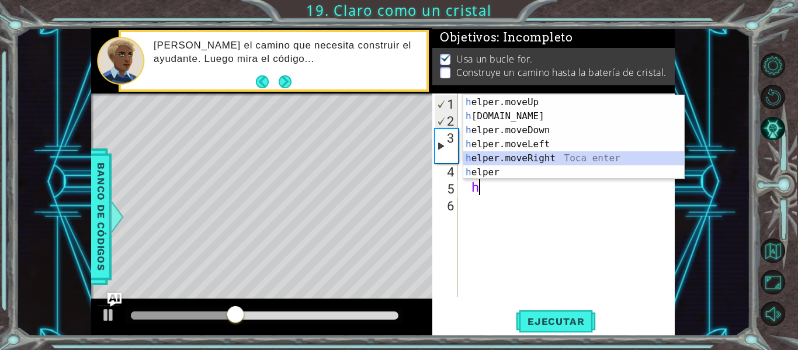
click at [545, 154] on div "h elper.moveUp Toca enter h [DOMAIN_NAME] Toca enter h elper.moveDown Toca ente…" at bounding box center [573, 151] width 221 height 112
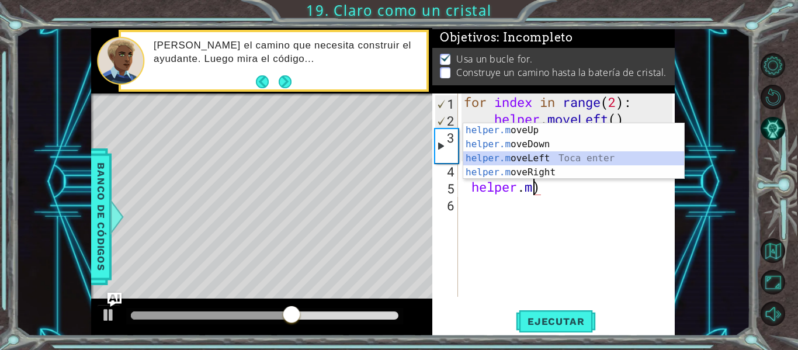
click at [521, 154] on div "helper.m oveUp Toca enter helper.m oveDown Toca enter helper.m oveLeft Toca ent…" at bounding box center [573, 165] width 221 height 84
type textarea "helper.moveLeft(1)"
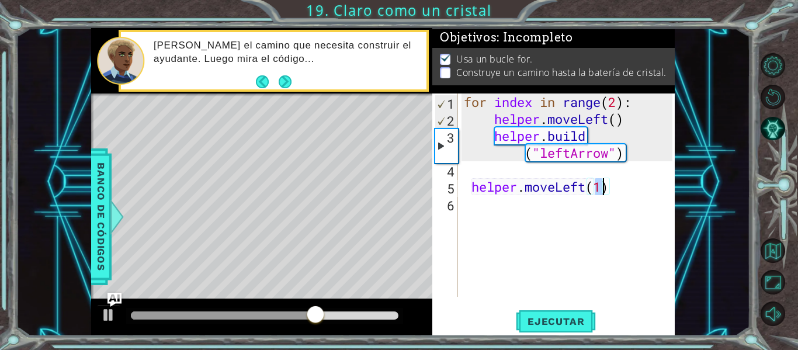
click at [509, 198] on div "for index in range ( 2 ) : helper . moveLeft ( ) helper . build ( "leftArrow" )…" at bounding box center [570, 212] width 217 height 237
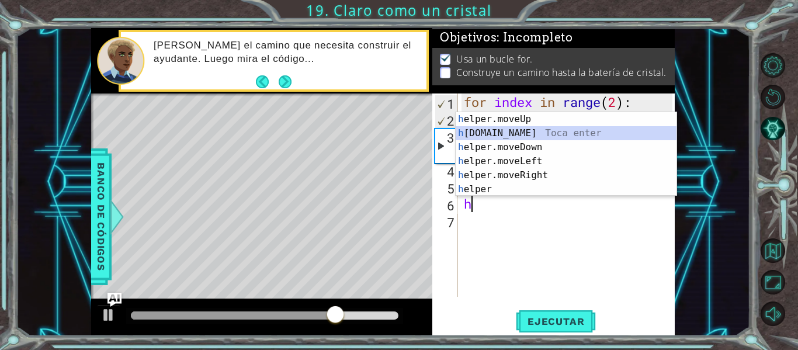
click at [518, 133] on div "h elper.moveUp Toca enter h [DOMAIN_NAME] Toca enter h elper.moveDown Toca ente…" at bounding box center [566, 168] width 221 height 112
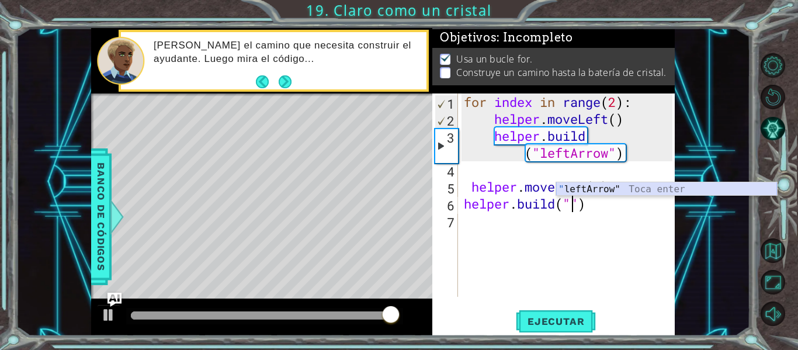
click at [598, 189] on div "" leftArrow" Toca enter" at bounding box center [666, 203] width 221 height 42
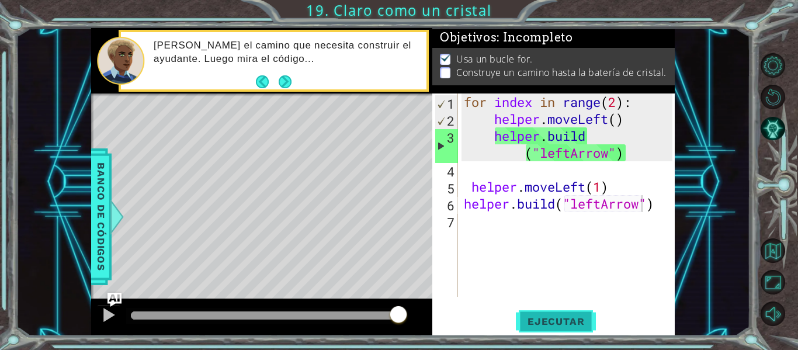
click at [561, 319] on span "Ejecutar" at bounding box center [556, 322] width 80 height 12
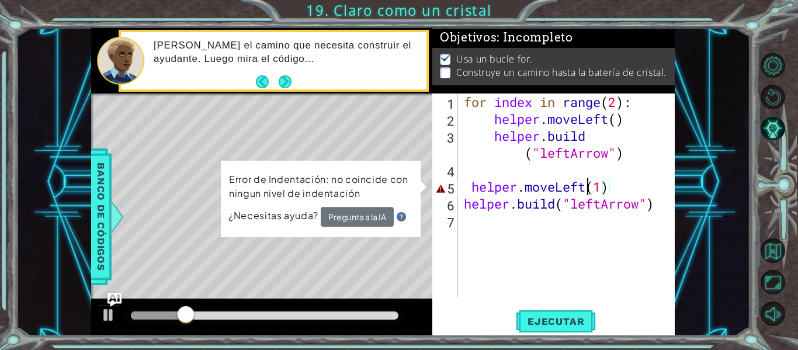
click at [586, 184] on div "for index in range ( 2 ) : helper . moveLeft ( ) helper . build ( "leftArrow" )…" at bounding box center [570, 212] width 217 height 237
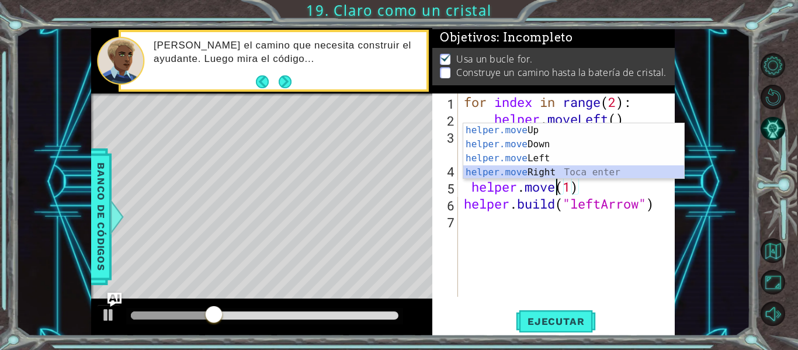
click at [563, 171] on div "helper.move Up Toca enter helper.move Down Toca enter helper.move Left Toca ent…" at bounding box center [573, 165] width 221 height 84
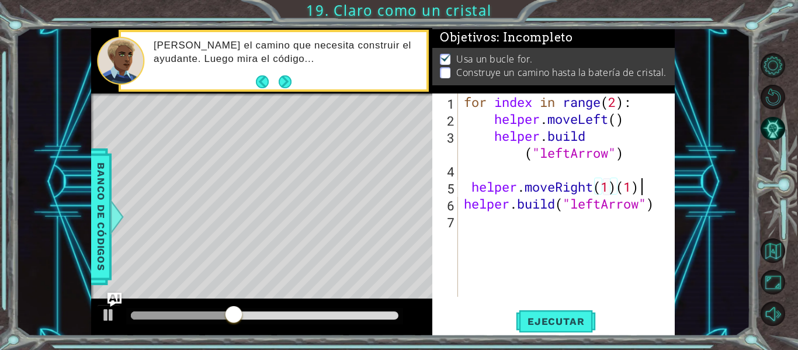
click at [647, 189] on div "for index in range ( 2 ) : helper . moveLeft ( ) helper . build ( "leftArrow" )…" at bounding box center [570, 212] width 217 height 237
click at [565, 323] on span "Ejecutar" at bounding box center [556, 322] width 80 height 12
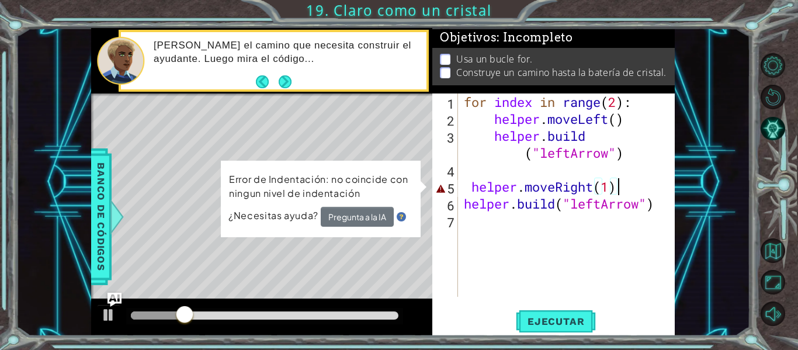
click at [632, 184] on div "for index in range ( 2 ) : helper . moveLeft ( ) helper . build ( "leftArrow" )…" at bounding box center [570, 212] width 217 height 237
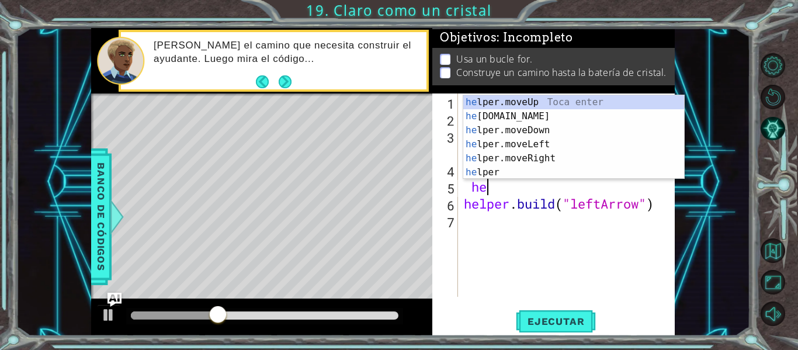
type textarea "h"
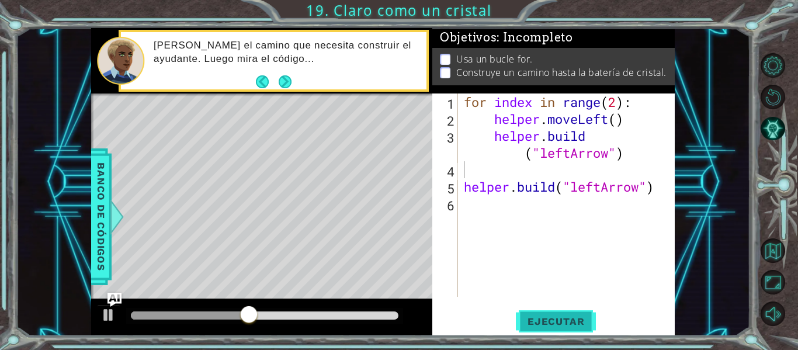
click at [562, 320] on span "Ejecutar" at bounding box center [556, 322] width 80 height 12
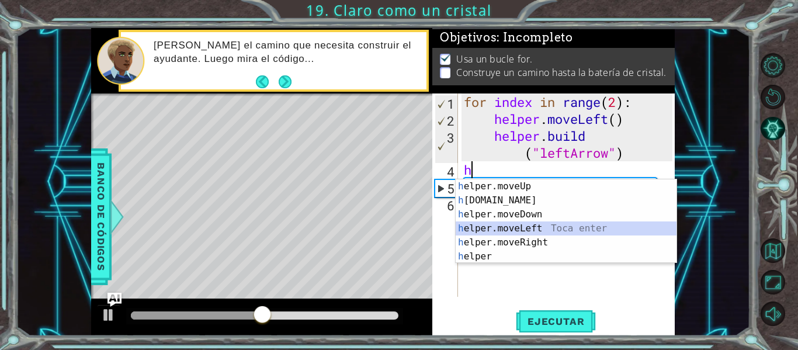
click at [507, 227] on div "h elper.moveUp Toca enter h [DOMAIN_NAME] Toca enter h elper.moveDown Toca ente…" at bounding box center [566, 235] width 221 height 112
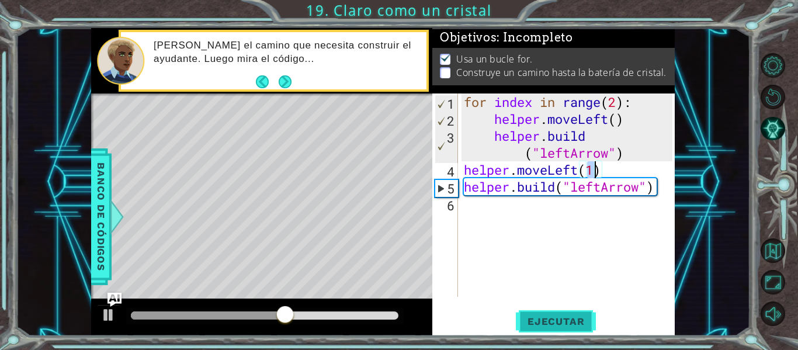
type textarea "helper.moveLeft(1)"
click at [535, 316] on span "Ejecutar" at bounding box center [556, 322] width 80 height 12
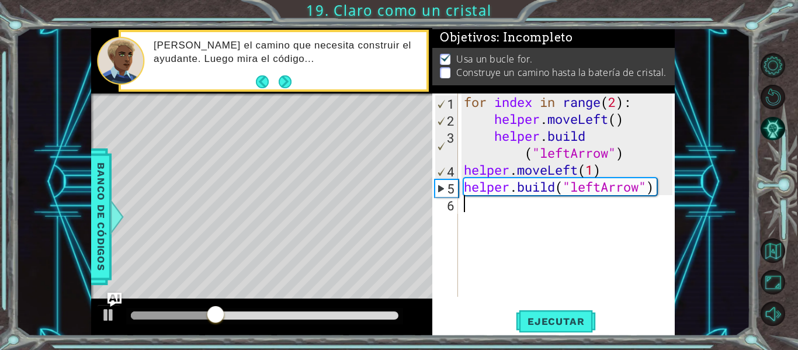
click at [500, 199] on div "for index in range ( 2 ) : helper . moveLeft ( ) helper . build ( "leftArrow" )…" at bounding box center [570, 212] width 217 height 237
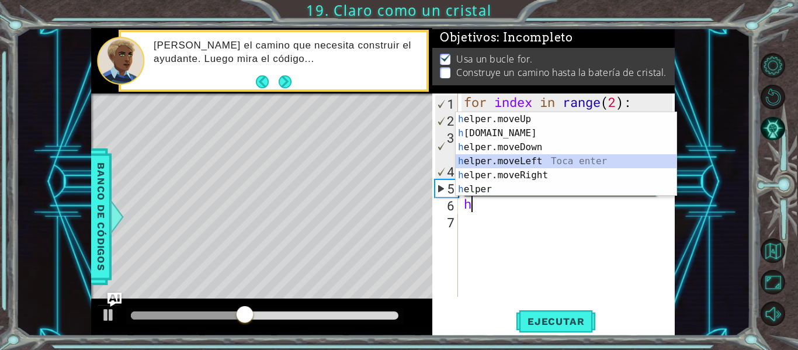
click at [534, 159] on div "h elper.moveUp Toca enter h [DOMAIN_NAME] Toca enter h elper.moveDown Toca ente…" at bounding box center [566, 168] width 221 height 112
type textarea "helper.moveLeft(1)"
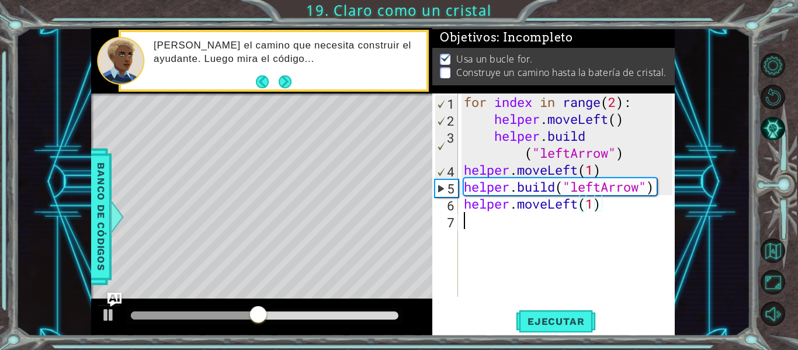
click at [532, 221] on div "for index in range ( 2 ) : helper . moveLeft ( ) helper . build ( "leftArrow" )…" at bounding box center [570, 212] width 217 height 237
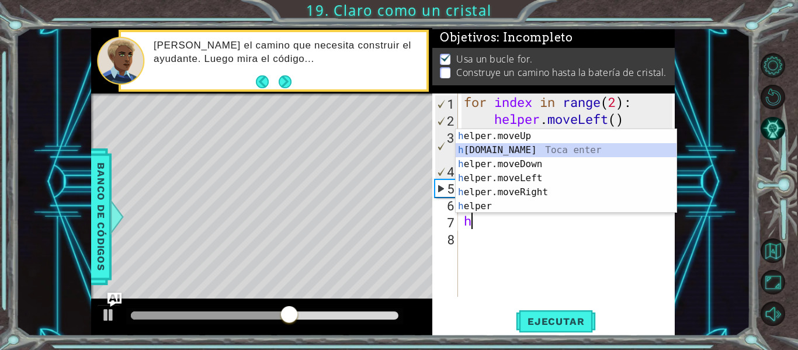
click at [517, 150] on div "h elper.moveUp Toca enter h [DOMAIN_NAME] Toca enter h elper.moveDown Toca ente…" at bounding box center [566, 185] width 221 height 112
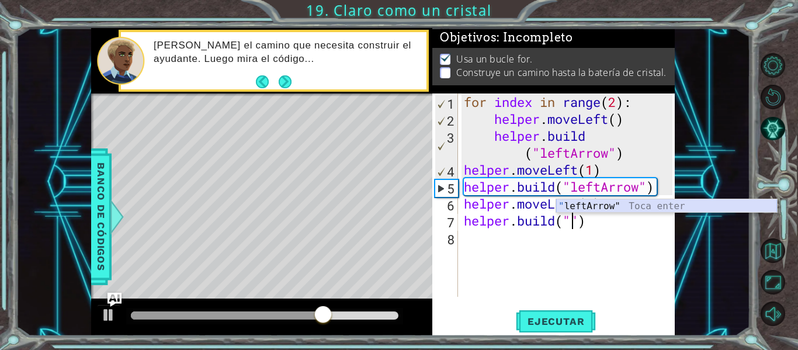
click at [610, 207] on div "" leftArrow" Toca enter" at bounding box center [666, 220] width 221 height 42
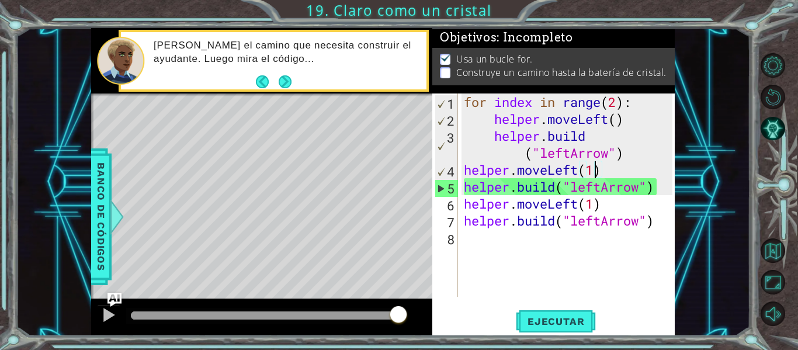
click at [596, 171] on div "for index in range ( 2 ) : helper . moveLeft ( ) helper . build ( "leftArrow" )…" at bounding box center [570, 212] width 217 height 237
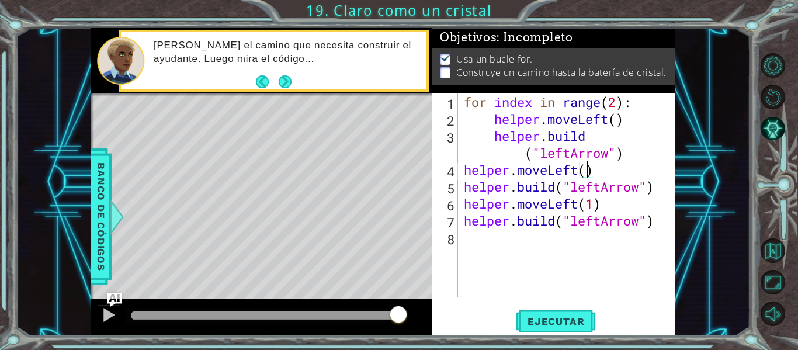
scroll to position [0, 6]
click at [569, 317] on span "Ejecutar" at bounding box center [556, 322] width 80 height 12
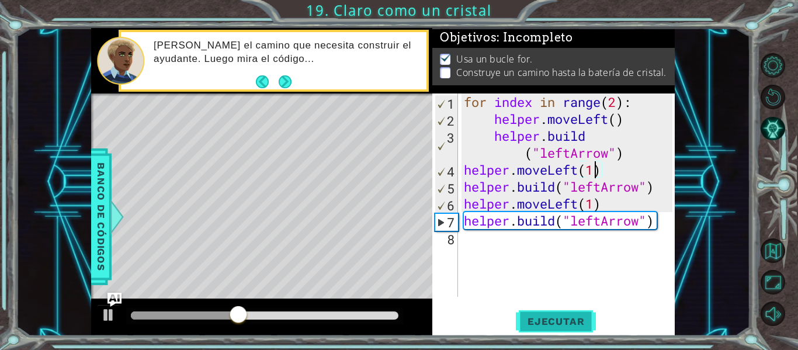
type textarea "helper.moveLeft(1)"
click at [552, 313] on button "Ejecutar" at bounding box center [556, 322] width 80 height 24
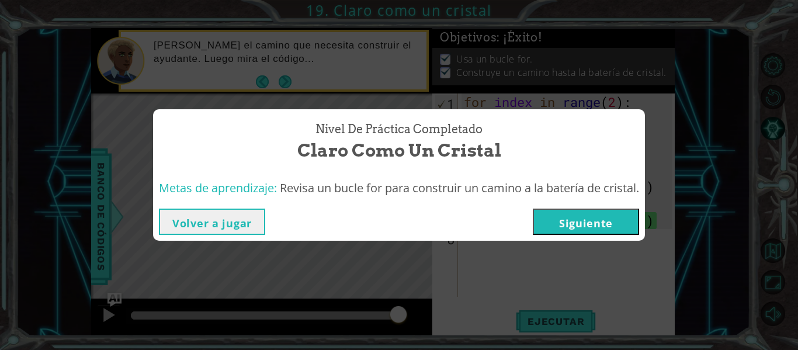
click at [600, 214] on button "Siguiente" at bounding box center [586, 222] width 106 height 26
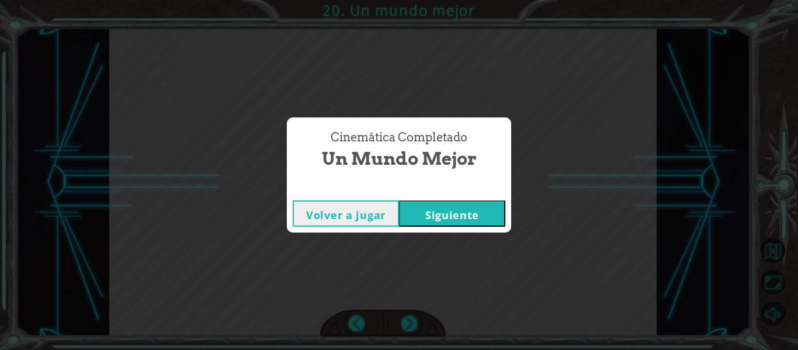
click at [449, 214] on button "Siguiente" at bounding box center [452, 213] width 106 height 26
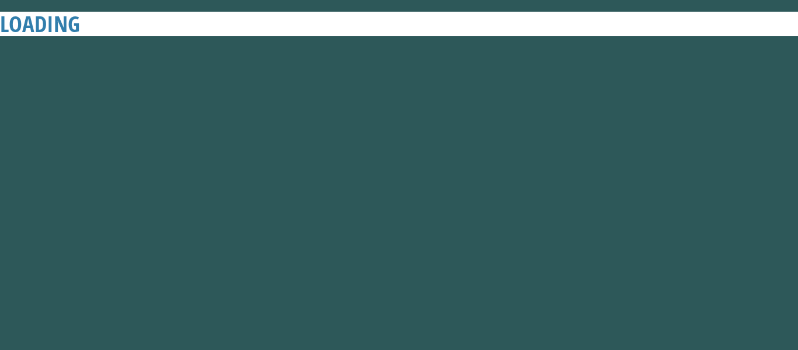
click at [449, 214] on button "Siguiente" at bounding box center [452, 213] width 106 height 26
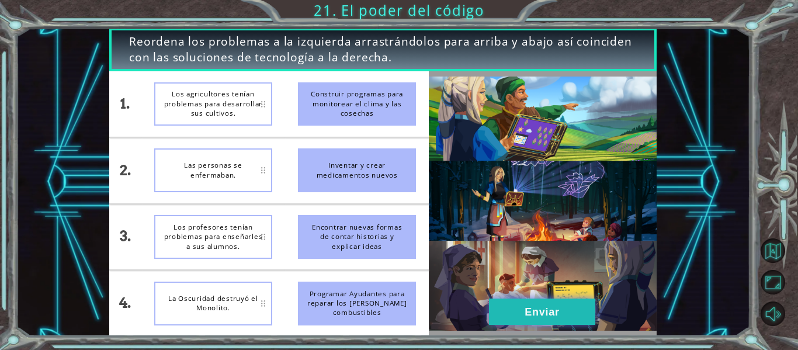
click at [503, 311] on button "Enviar" at bounding box center [542, 312] width 106 height 26
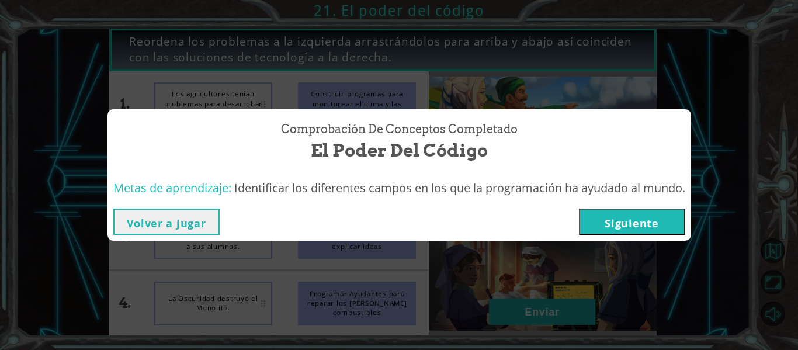
click at [600, 230] on button "Siguiente" at bounding box center [632, 222] width 106 height 26
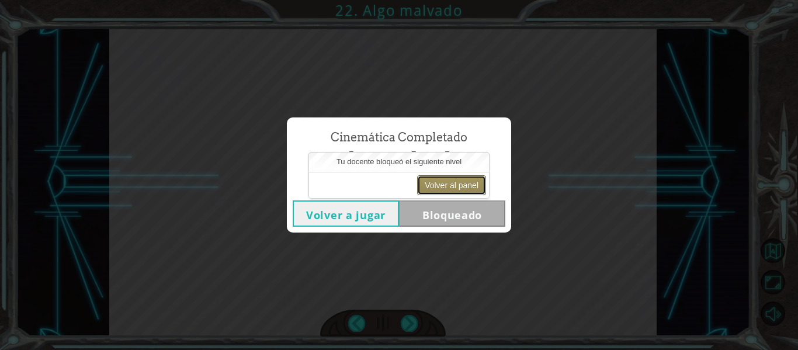
click at [433, 179] on button "Volver al panel" at bounding box center [451, 185] width 69 height 20
